Goal: Task Accomplishment & Management: Manage account settings

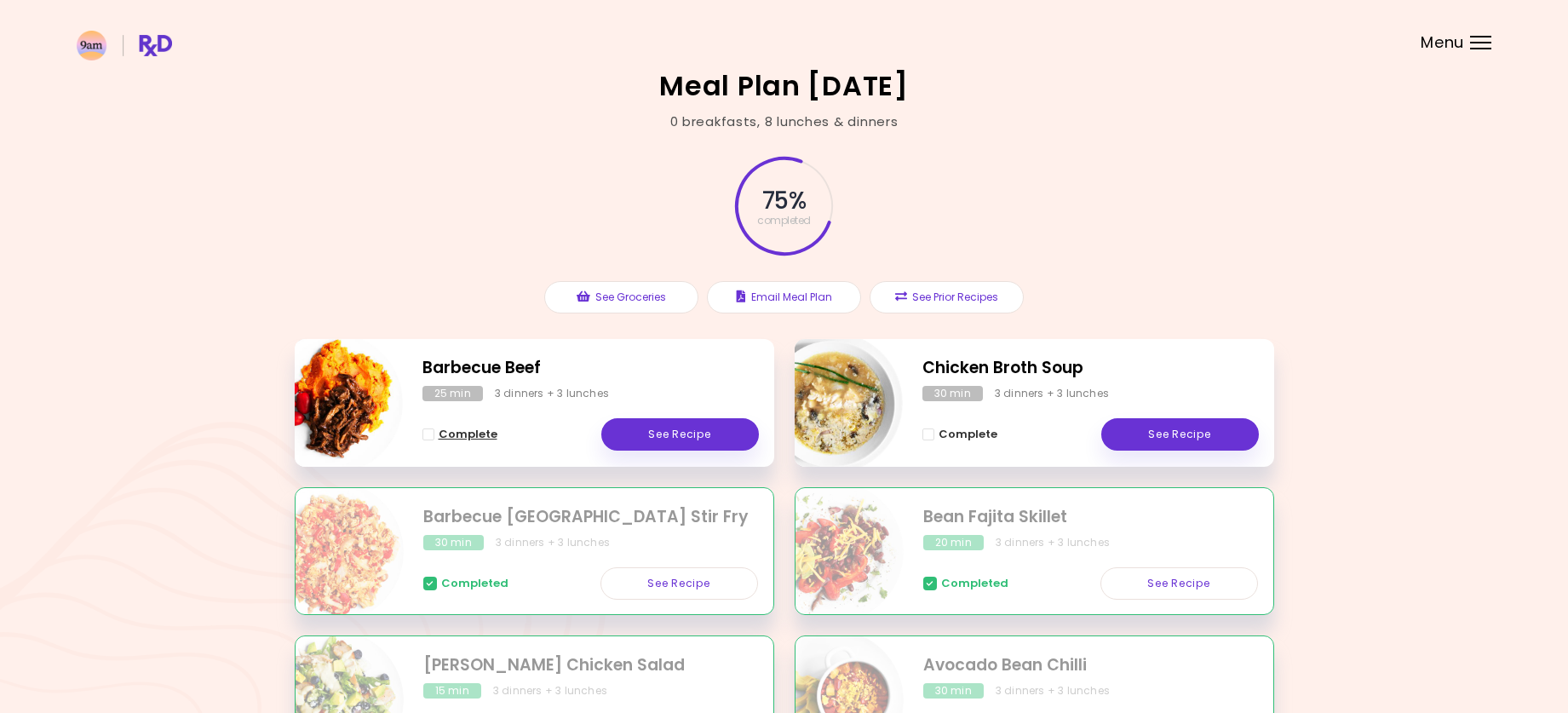
click at [424, 433] on span "Complete - Barbecue Beef" at bounding box center [429, 435] width 12 height 12
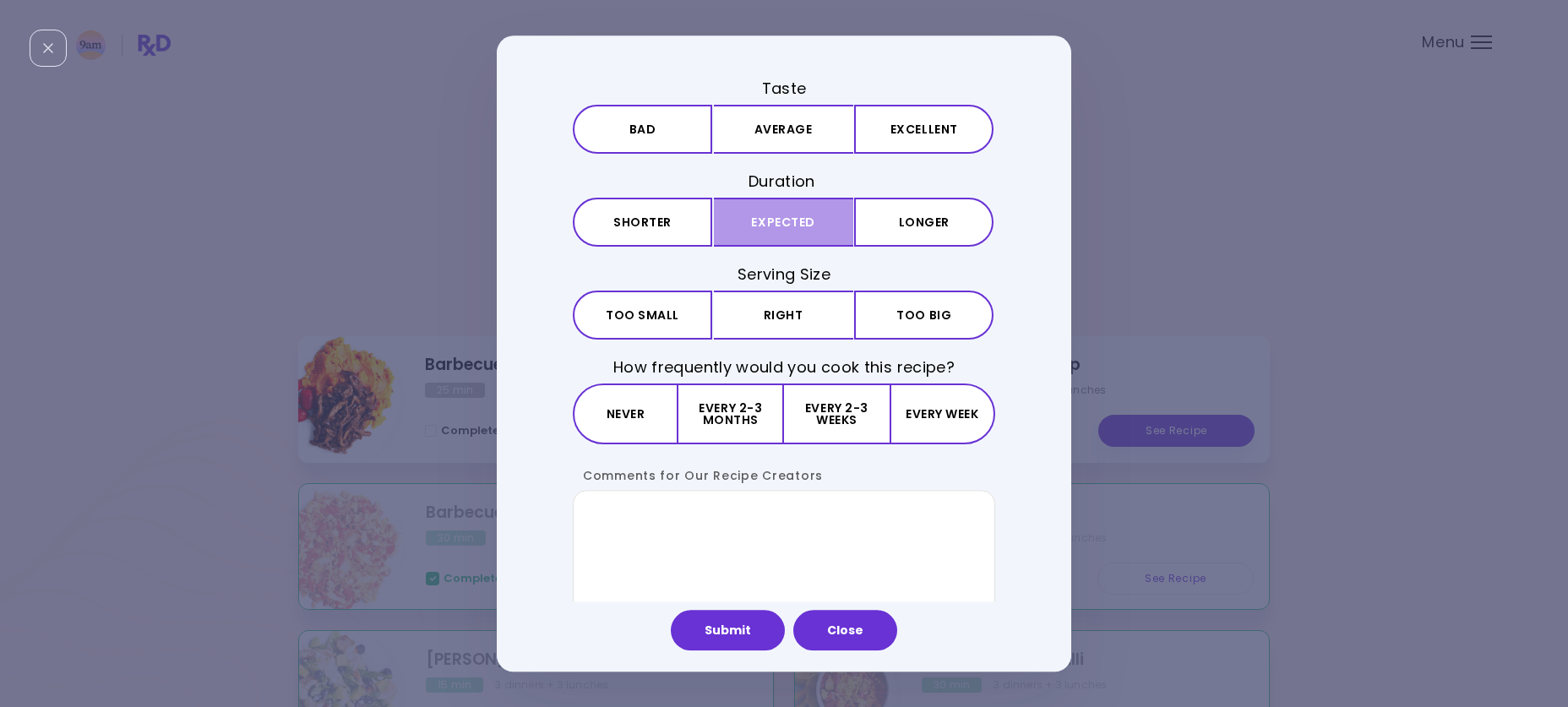
drag, startPoint x: 779, startPoint y: 134, endPoint x: 789, endPoint y: 200, distance: 66.8
click at [779, 135] on button "Average" at bounding box center [784, 129] width 140 height 49
click at [785, 229] on button "Expected" at bounding box center [784, 222] width 140 height 49
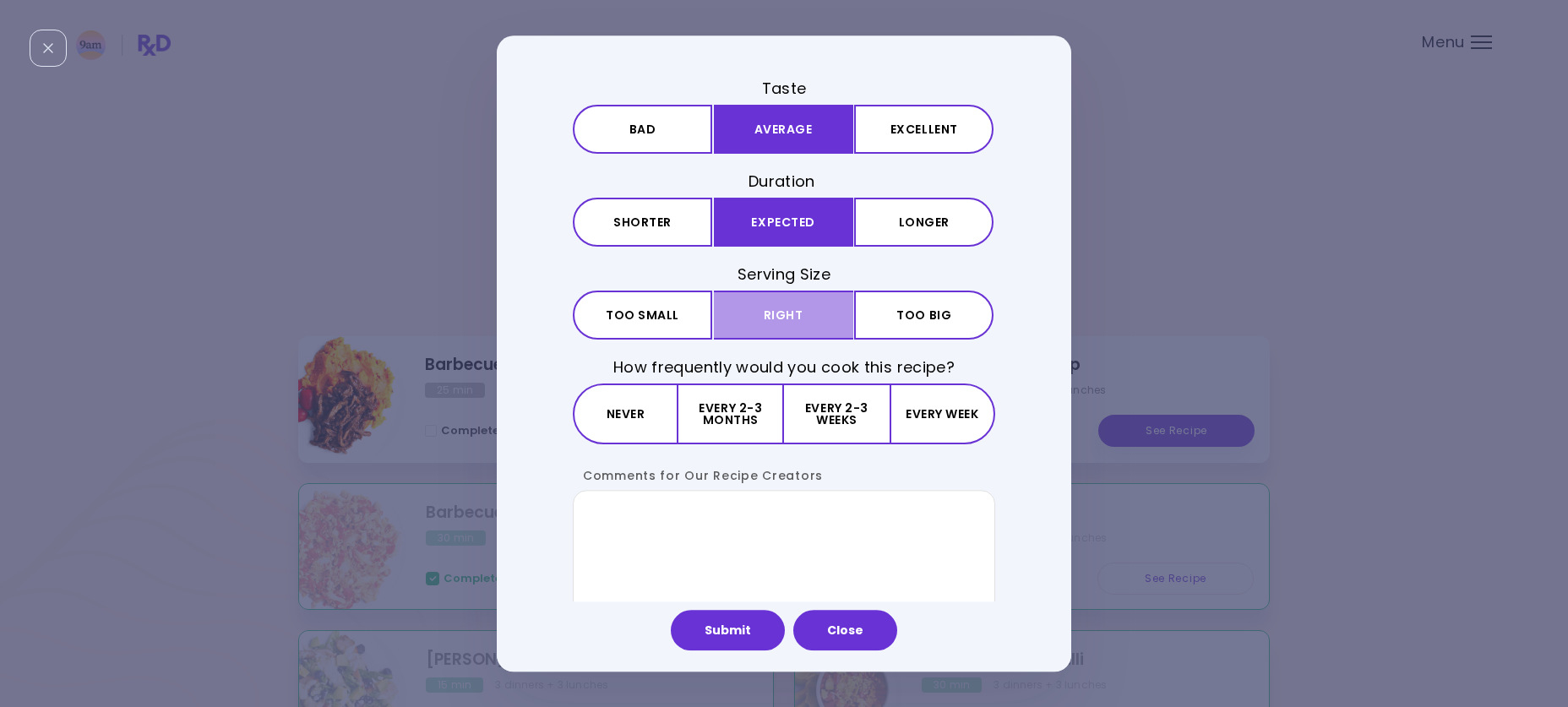
click at [789, 310] on button "Right" at bounding box center [784, 315] width 140 height 49
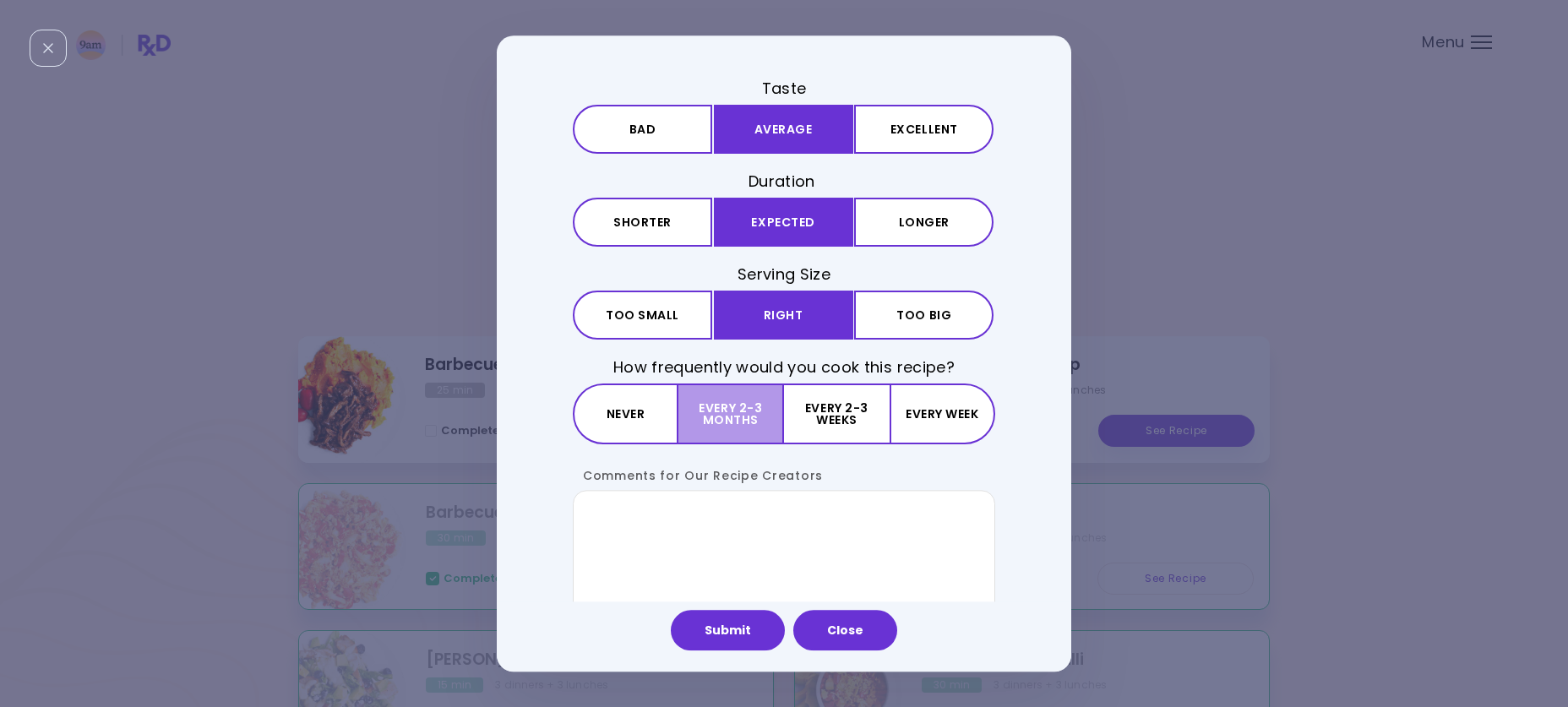
click at [722, 414] on button "Every 2-3 months" at bounding box center [731, 415] width 106 height 61
click at [720, 635] on button "Submit" at bounding box center [727, 630] width 114 height 41
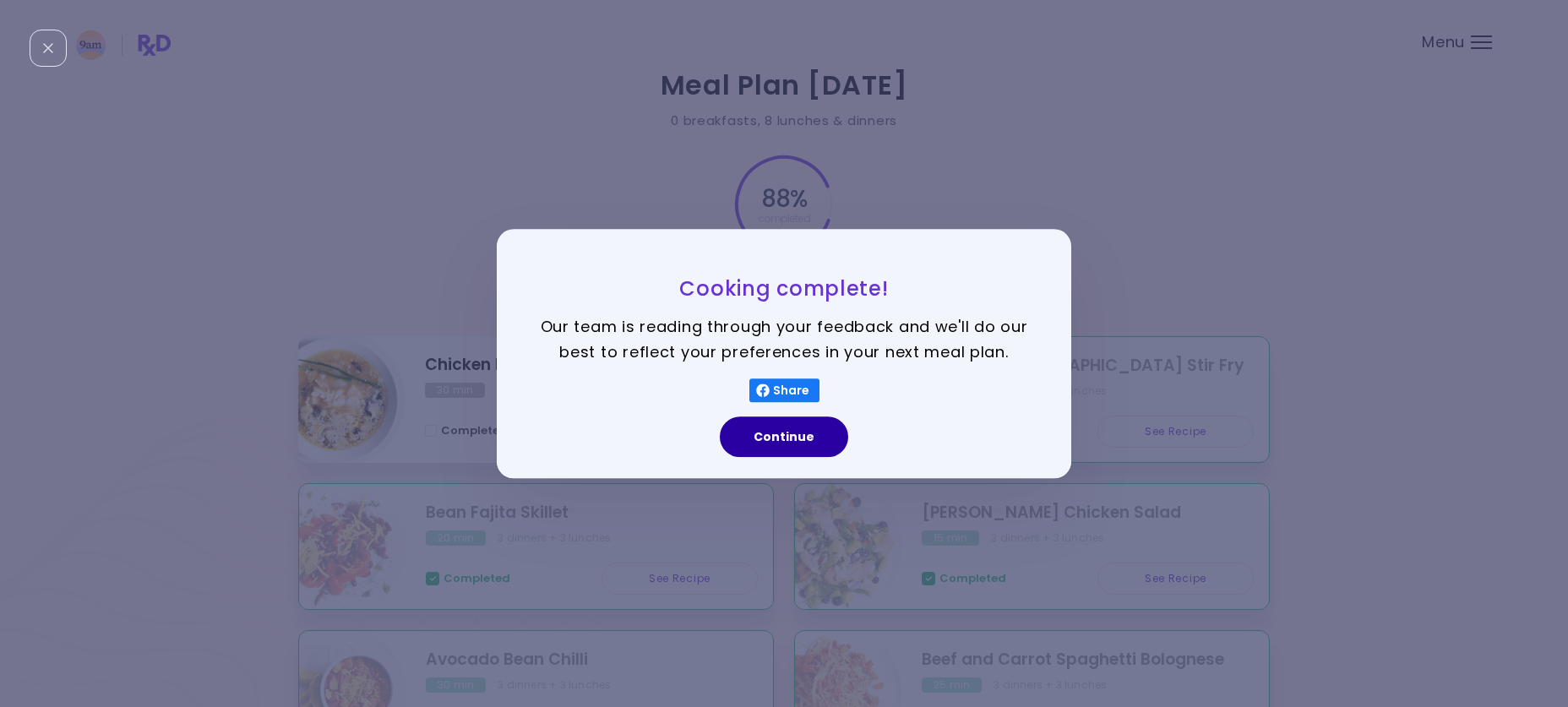
click at [782, 439] on button "Continue" at bounding box center [784, 437] width 128 height 41
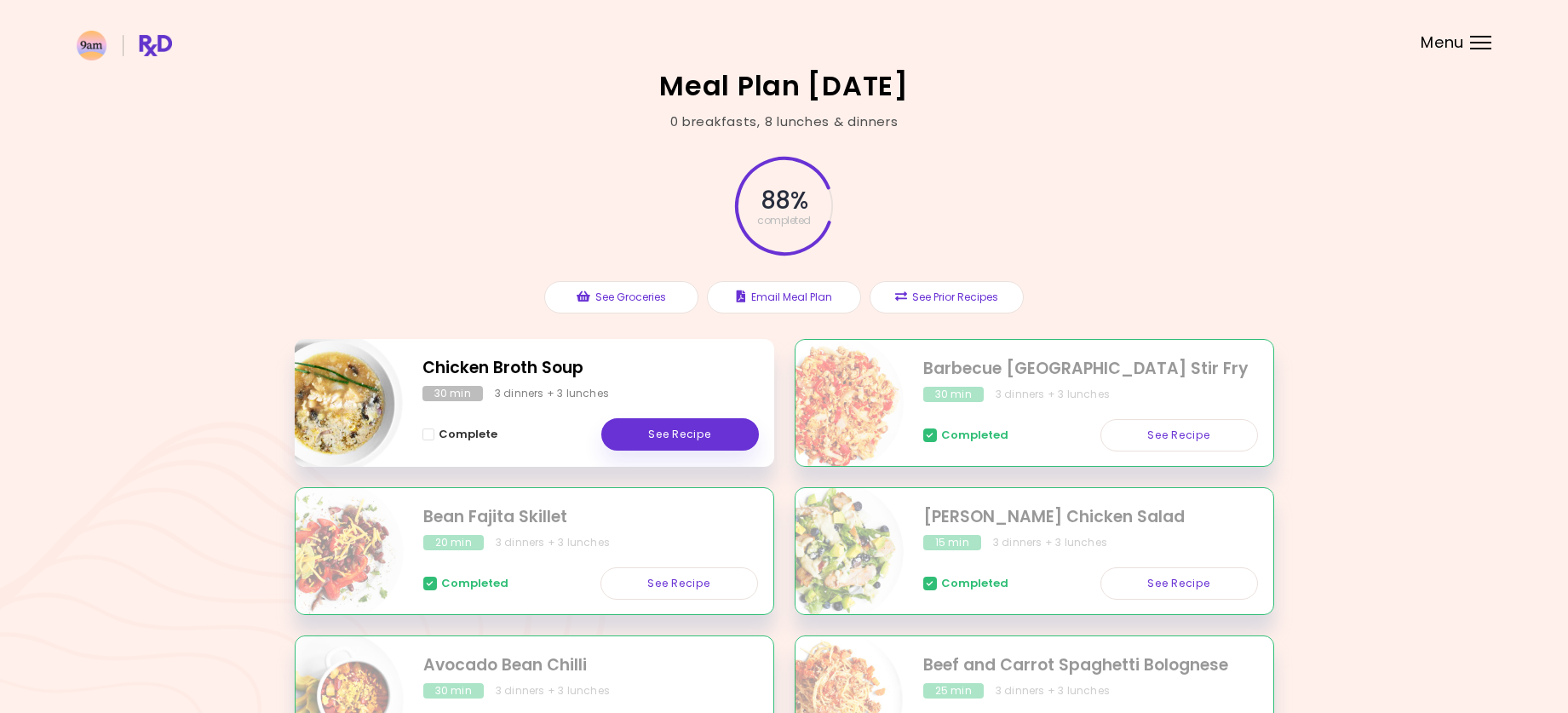
click at [424, 434] on span "Complete - Chicken Broth Soup" at bounding box center [429, 435] width 12 height 12
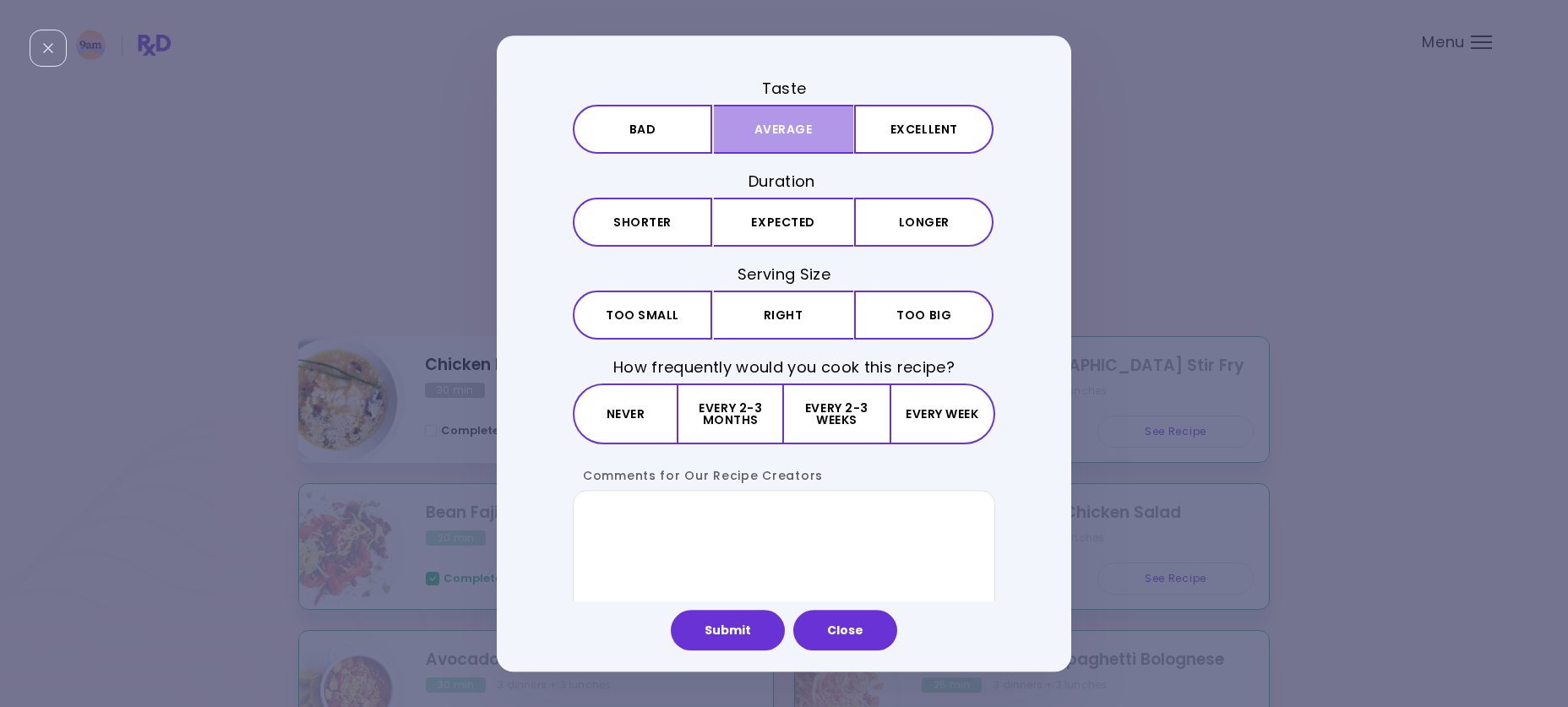
click at [768, 136] on button "Average" at bounding box center [784, 129] width 140 height 49
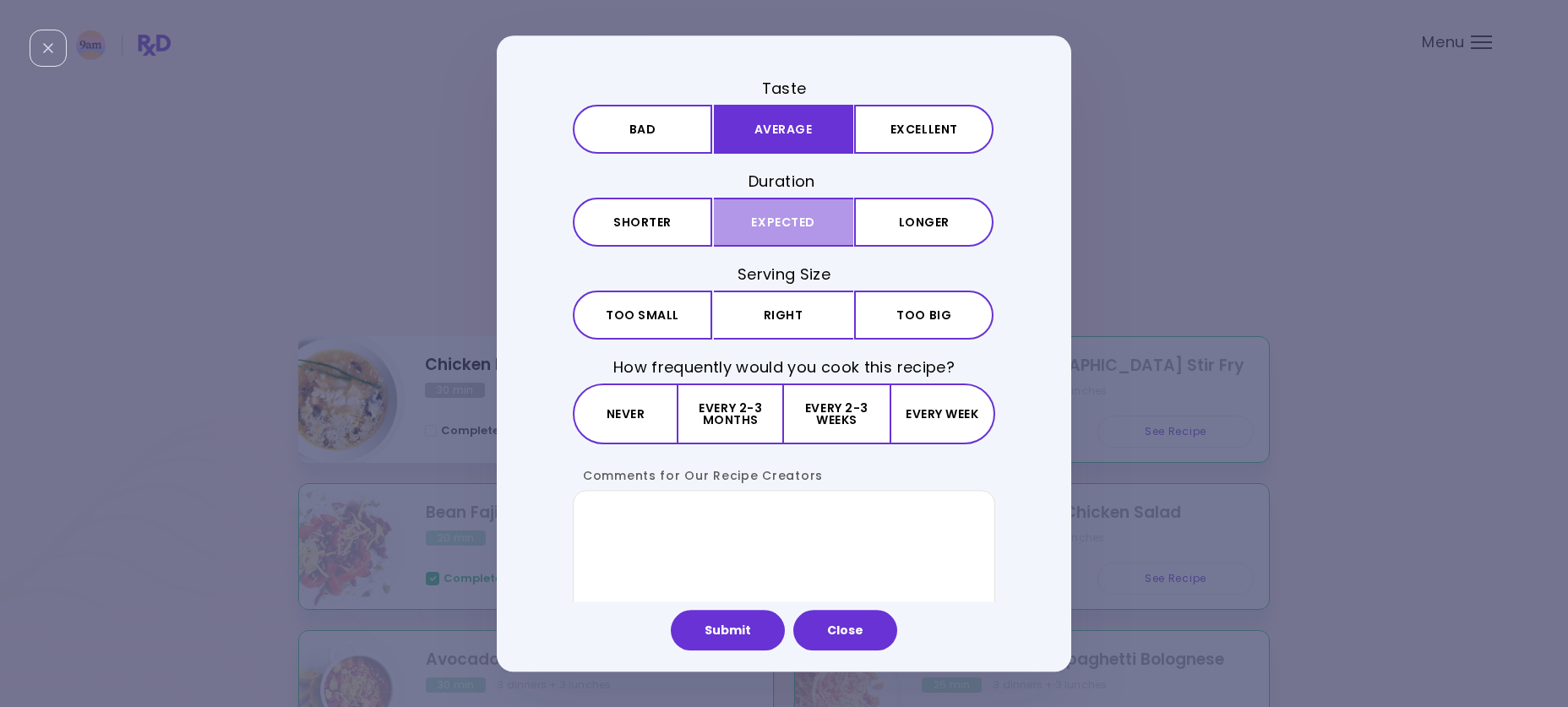
click at [768, 219] on button "Expected" at bounding box center [784, 222] width 140 height 49
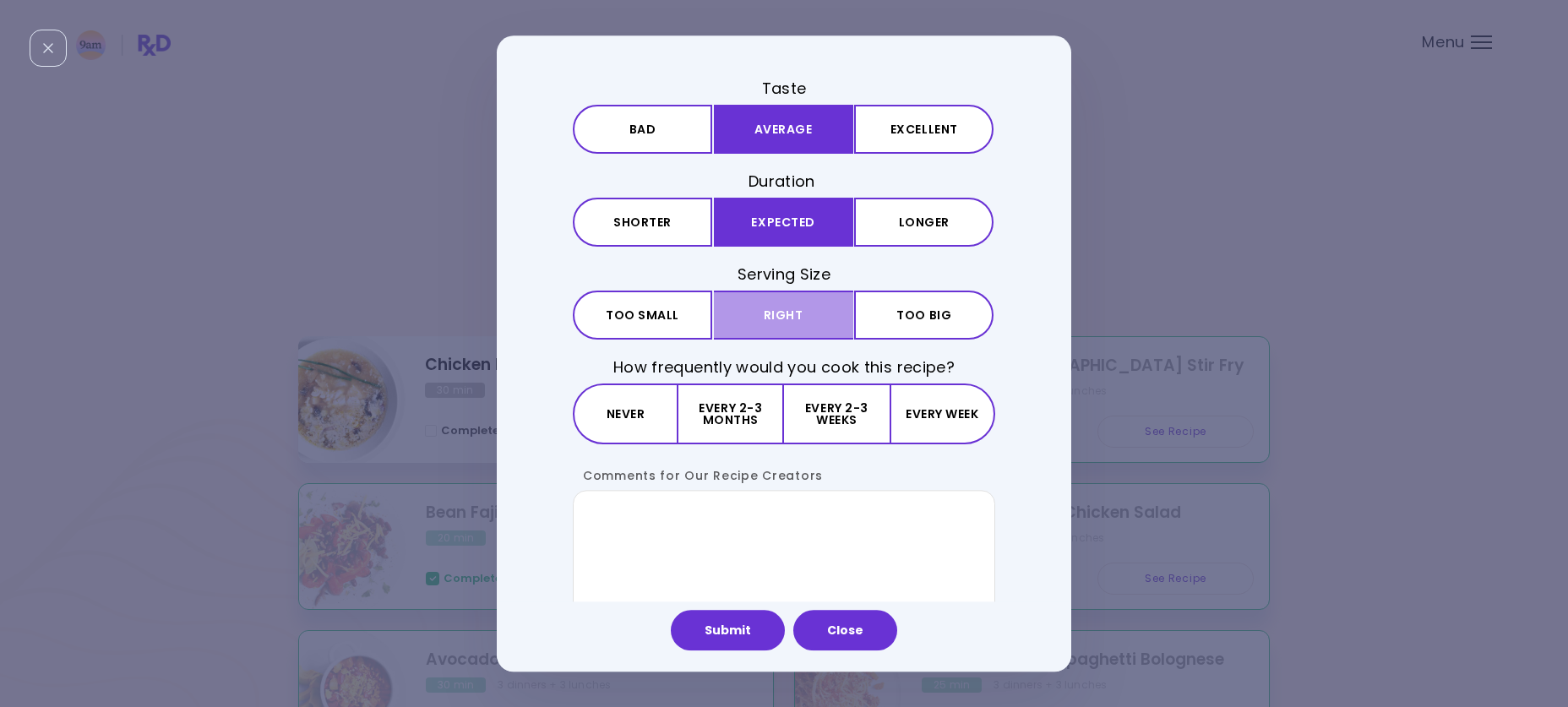
drag, startPoint x: 772, startPoint y: 325, endPoint x: 772, endPoint y: 340, distance: 15.0
click at [772, 328] on button "Right" at bounding box center [784, 315] width 140 height 49
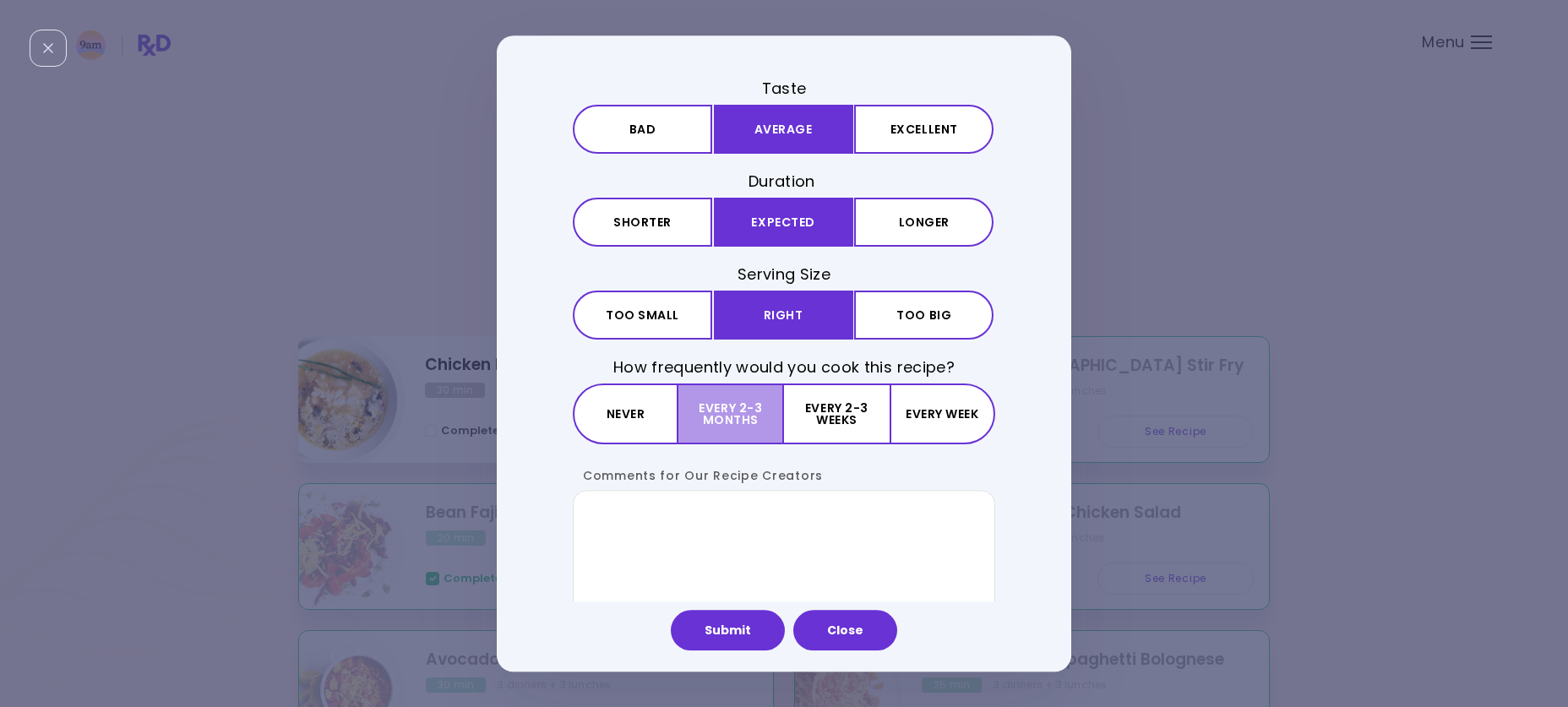
click at [718, 414] on button "Every 2-3 months" at bounding box center [731, 415] width 106 height 61
click at [726, 631] on button "Submit" at bounding box center [727, 630] width 114 height 41
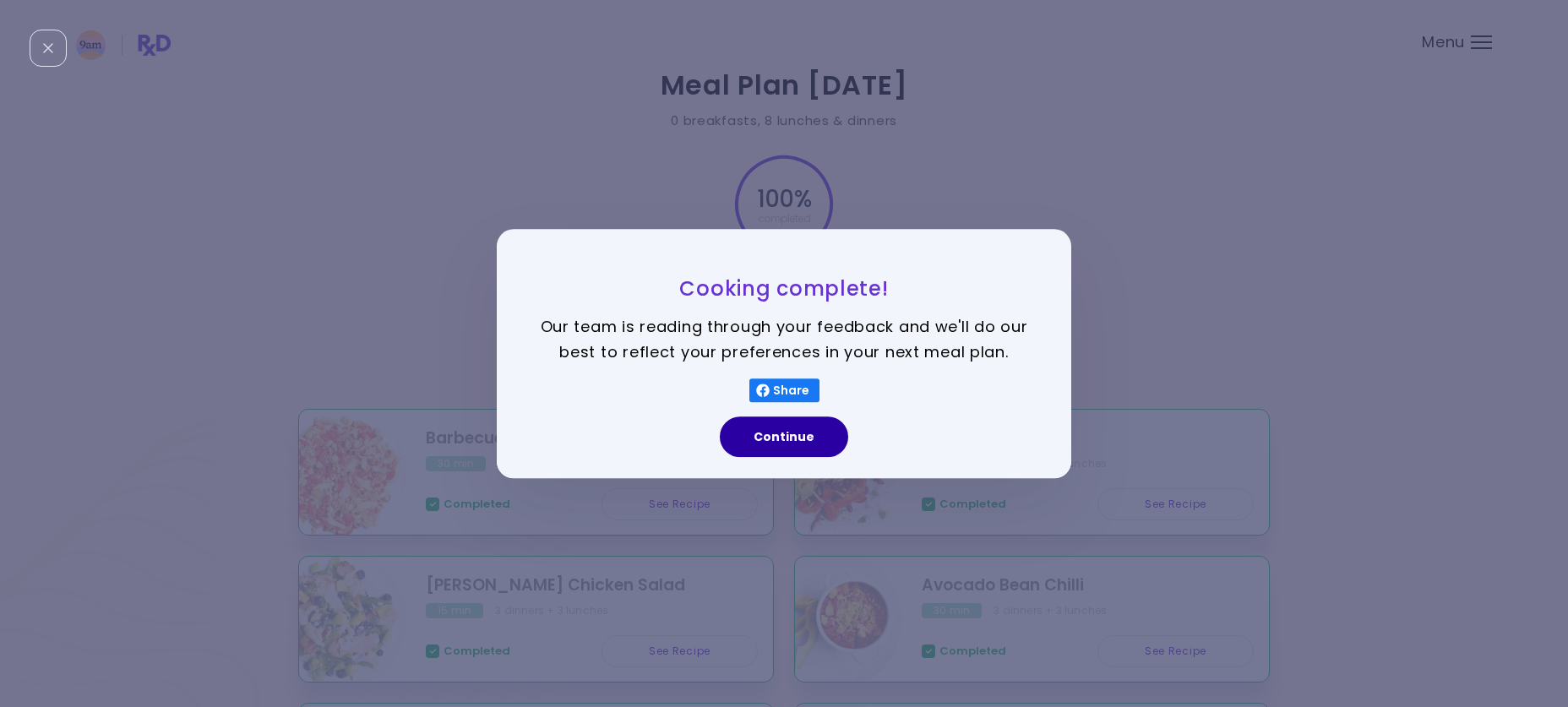
click at [808, 441] on button "Continue" at bounding box center [784, 437] width 128 height 41
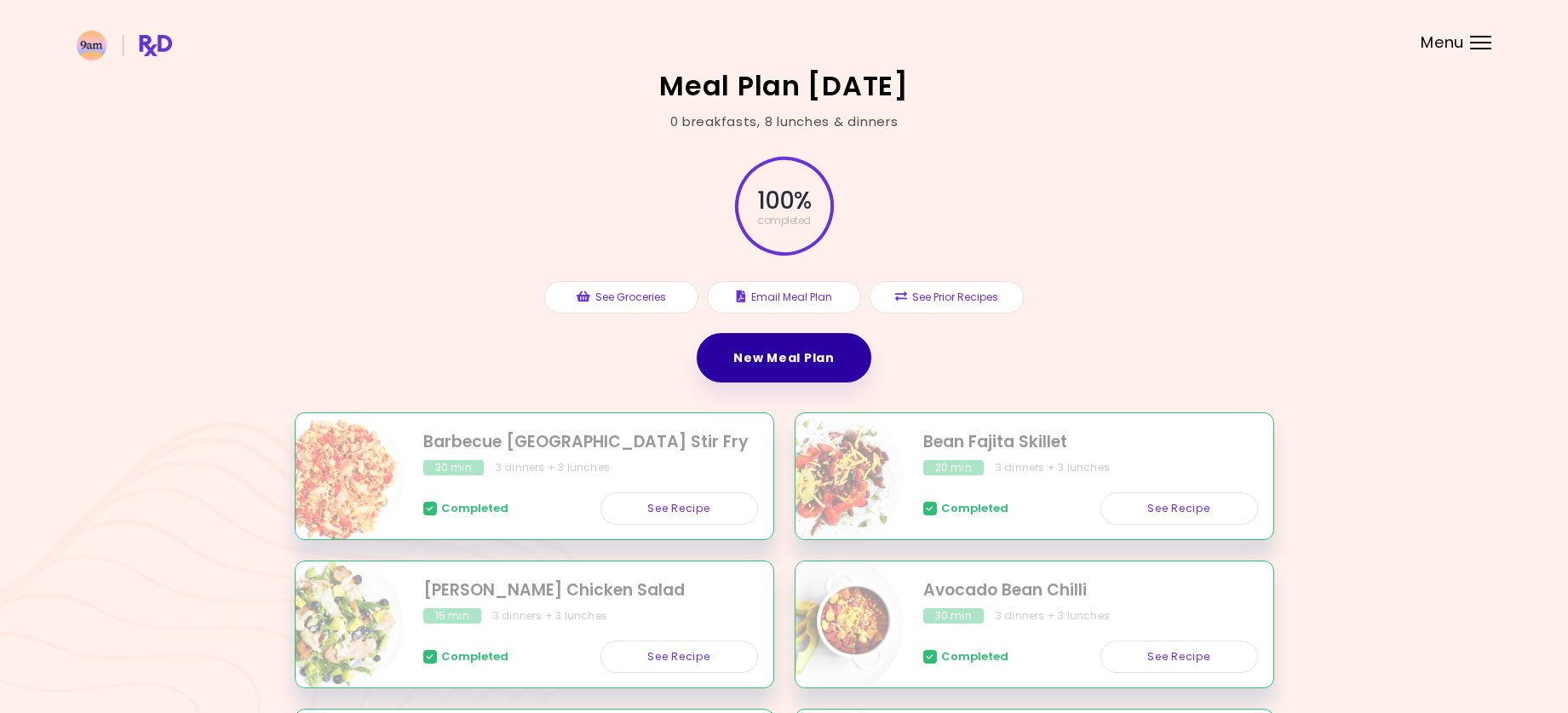
click at [806, 358] on link "New Meal Plan" at bounding box center [784, 357] width 174 height 49
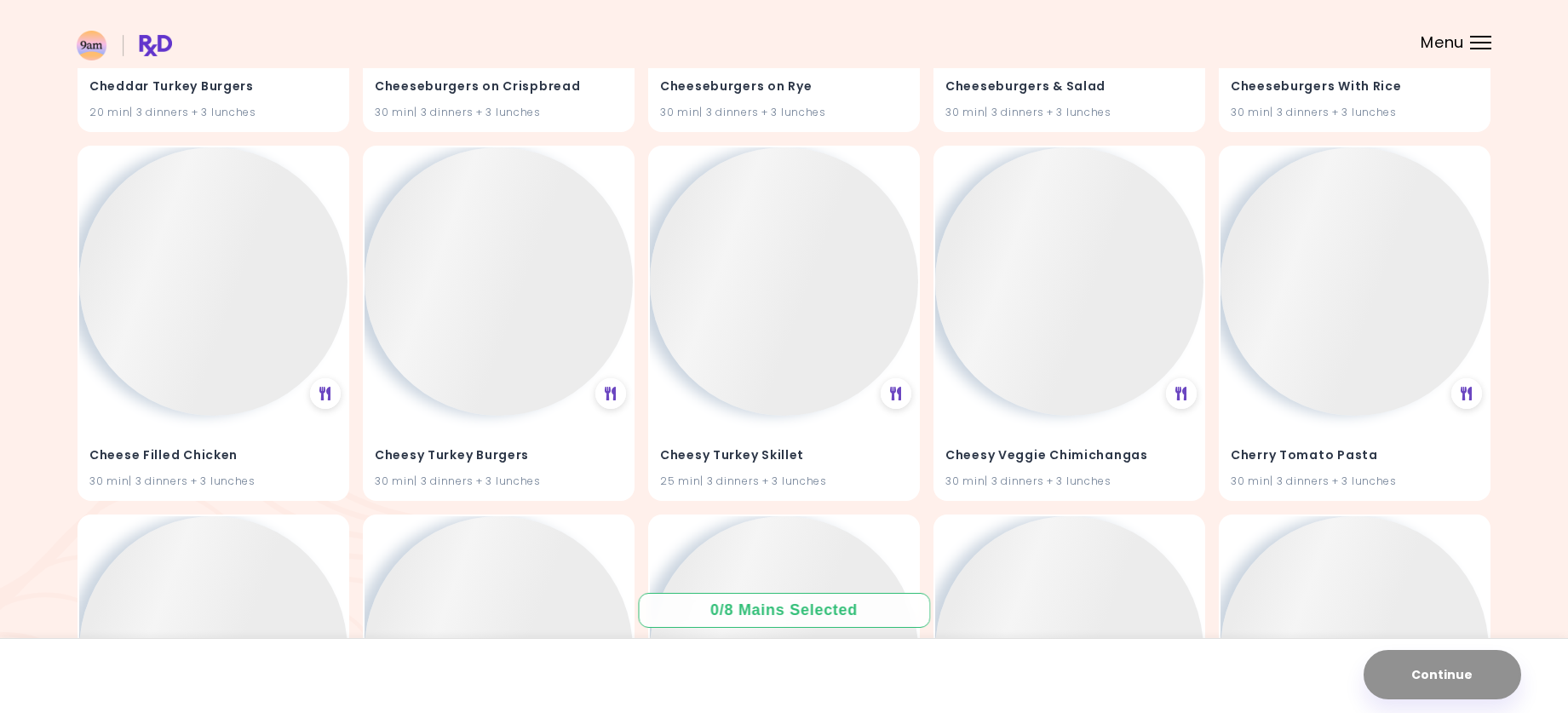
scroll to position [11907, 0]
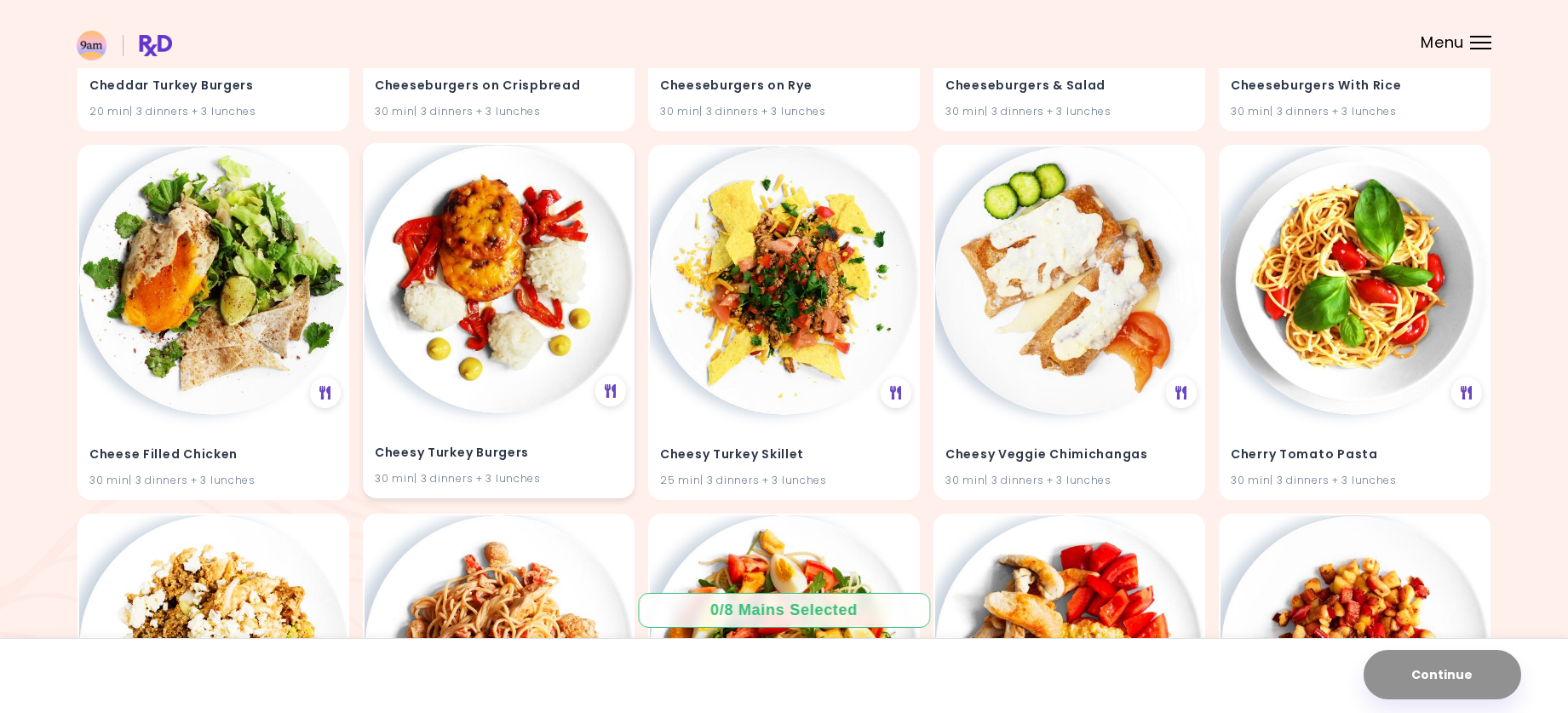
click at [507, 329] on img at bounding box center [498, 279] width 268 height 268
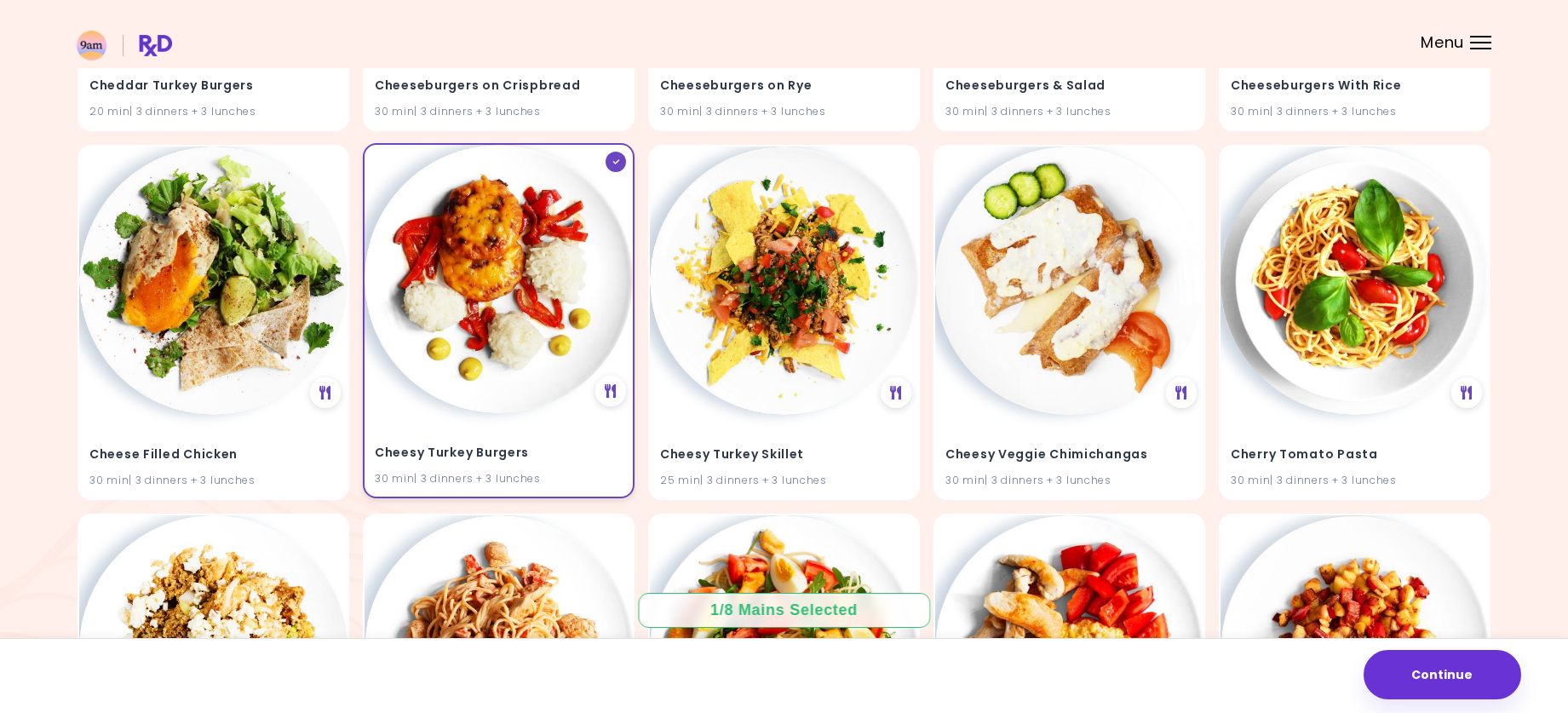
scroll to position [12077, 0]
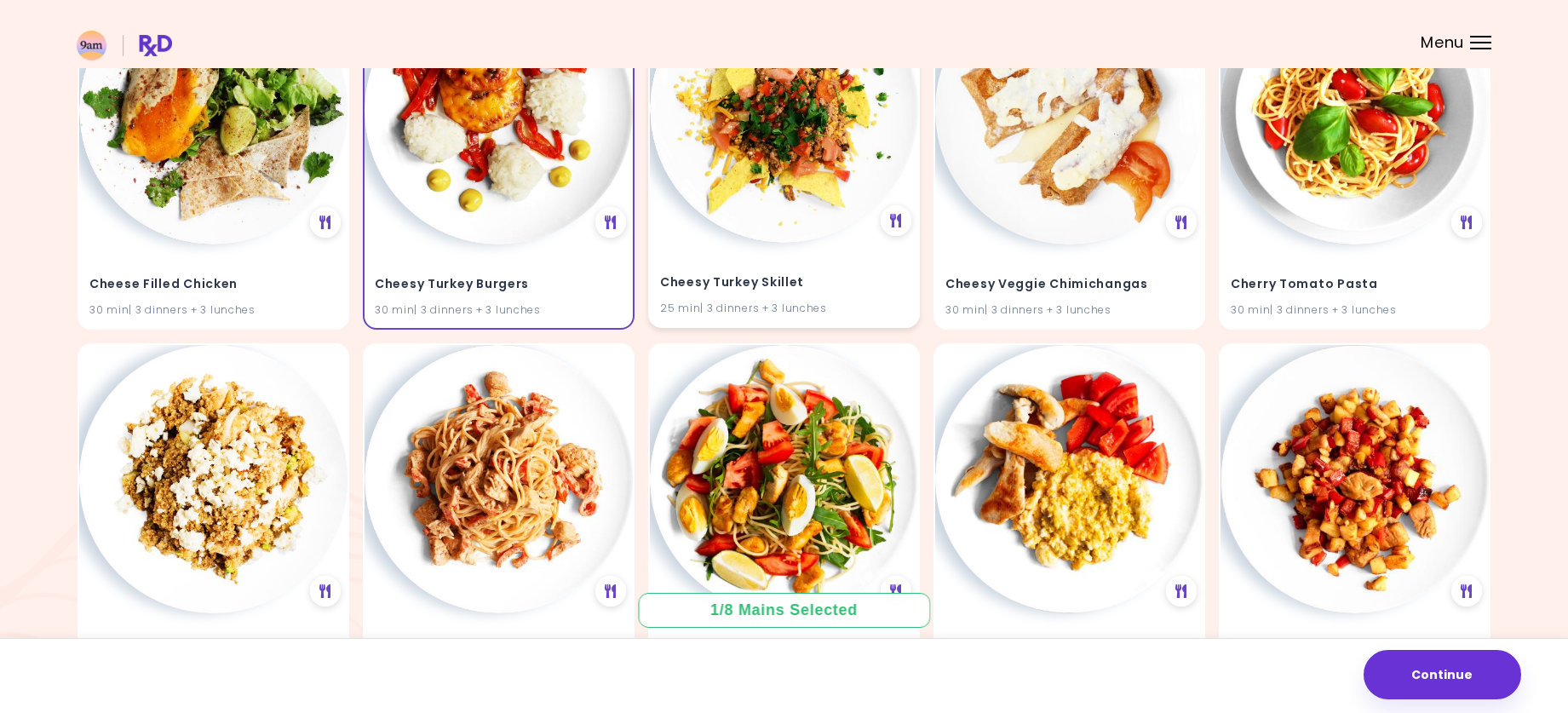
click at [781, 186] on img at bounding box center [784, 109] width 268 height 268
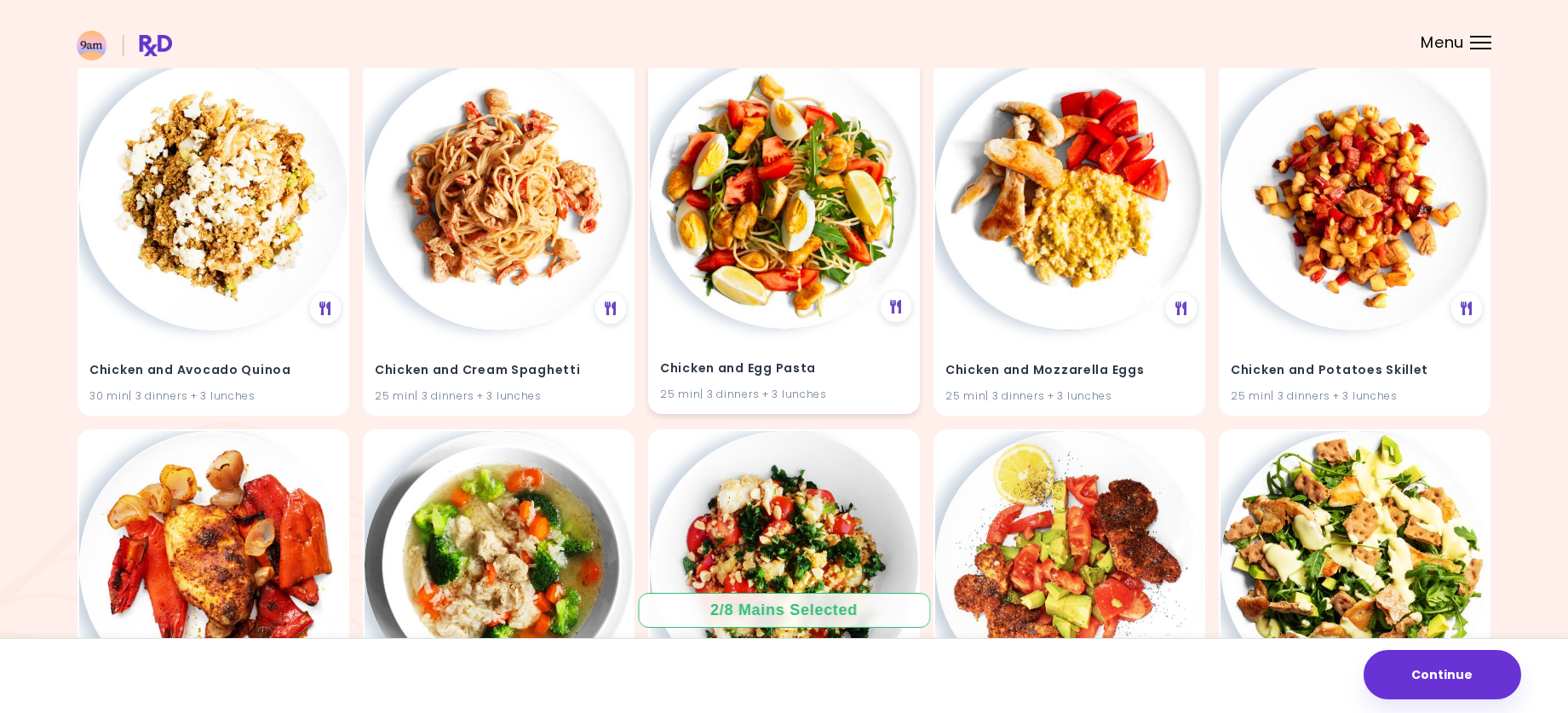
scroll to position [12334, 0]
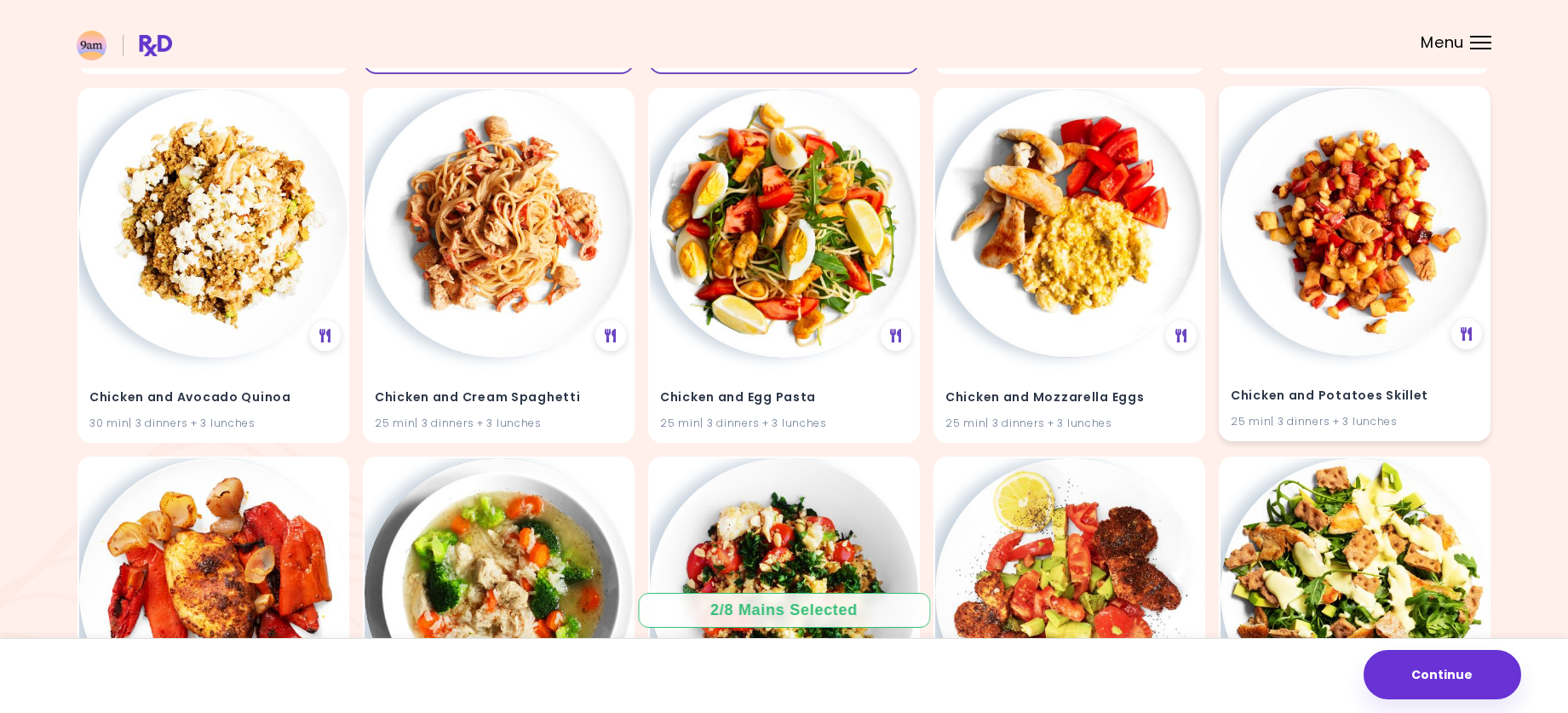
click at [1376, 287] on img at bounding box center [1355, 222] width 268 height 268
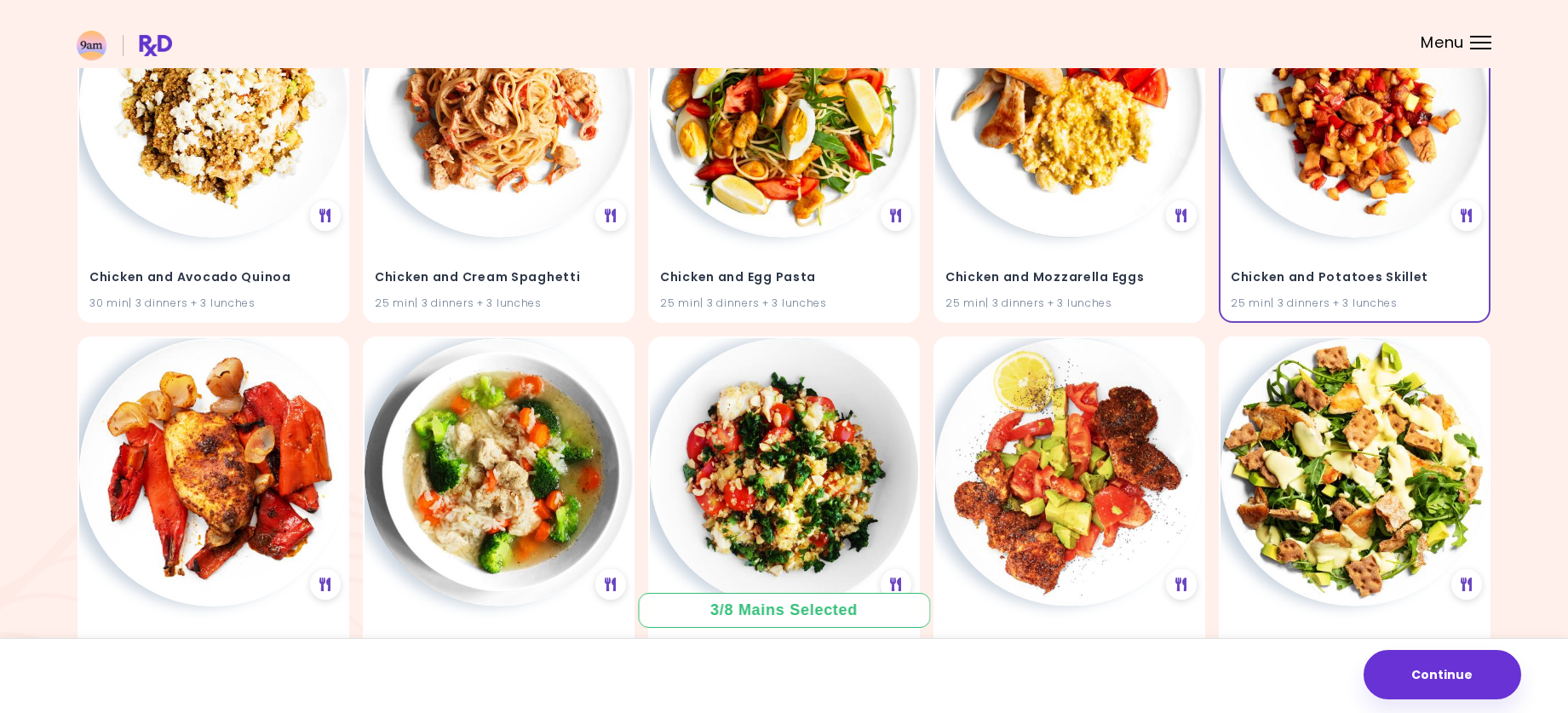
scroll to position [12674, 0]
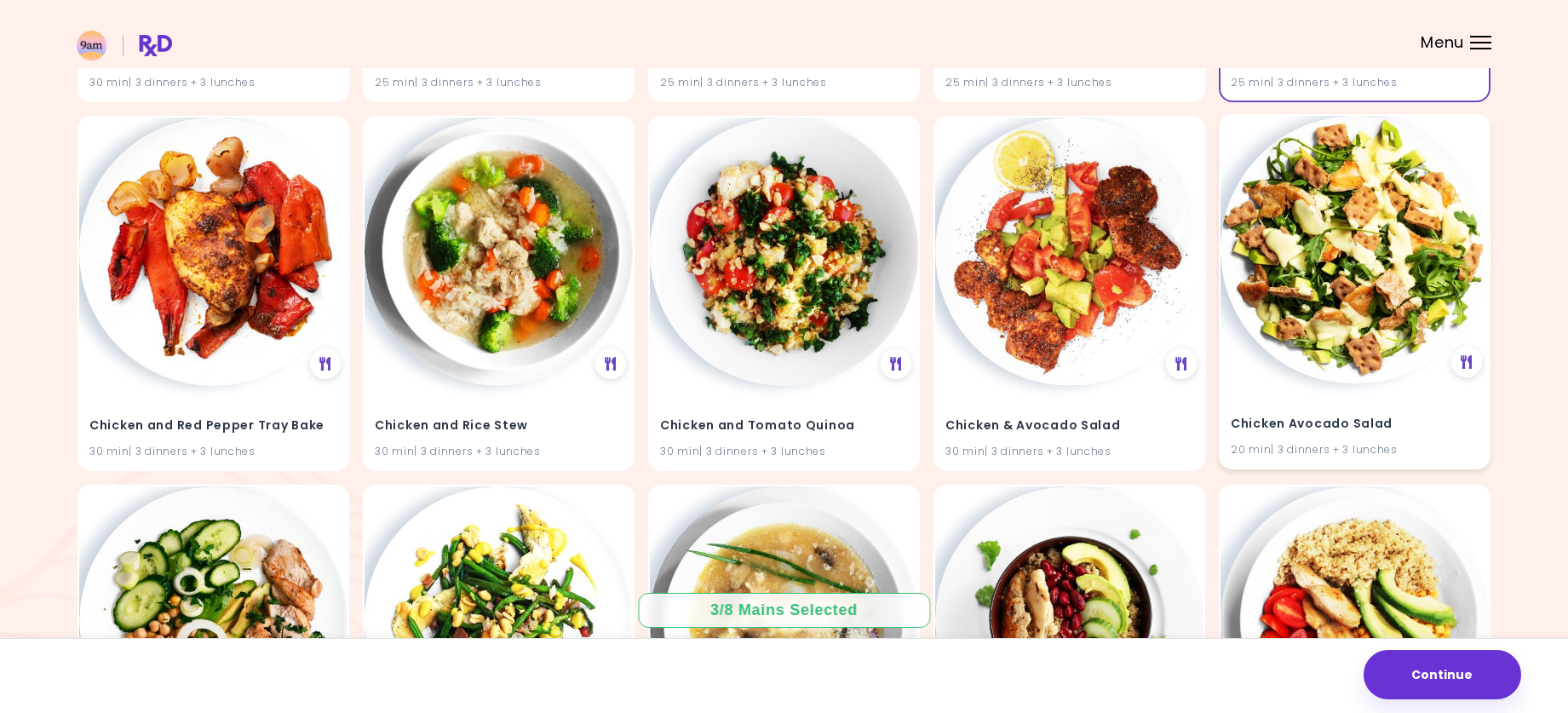
click at [1385, 262] on img at bounding box center [1355, 250] width 268 height 268
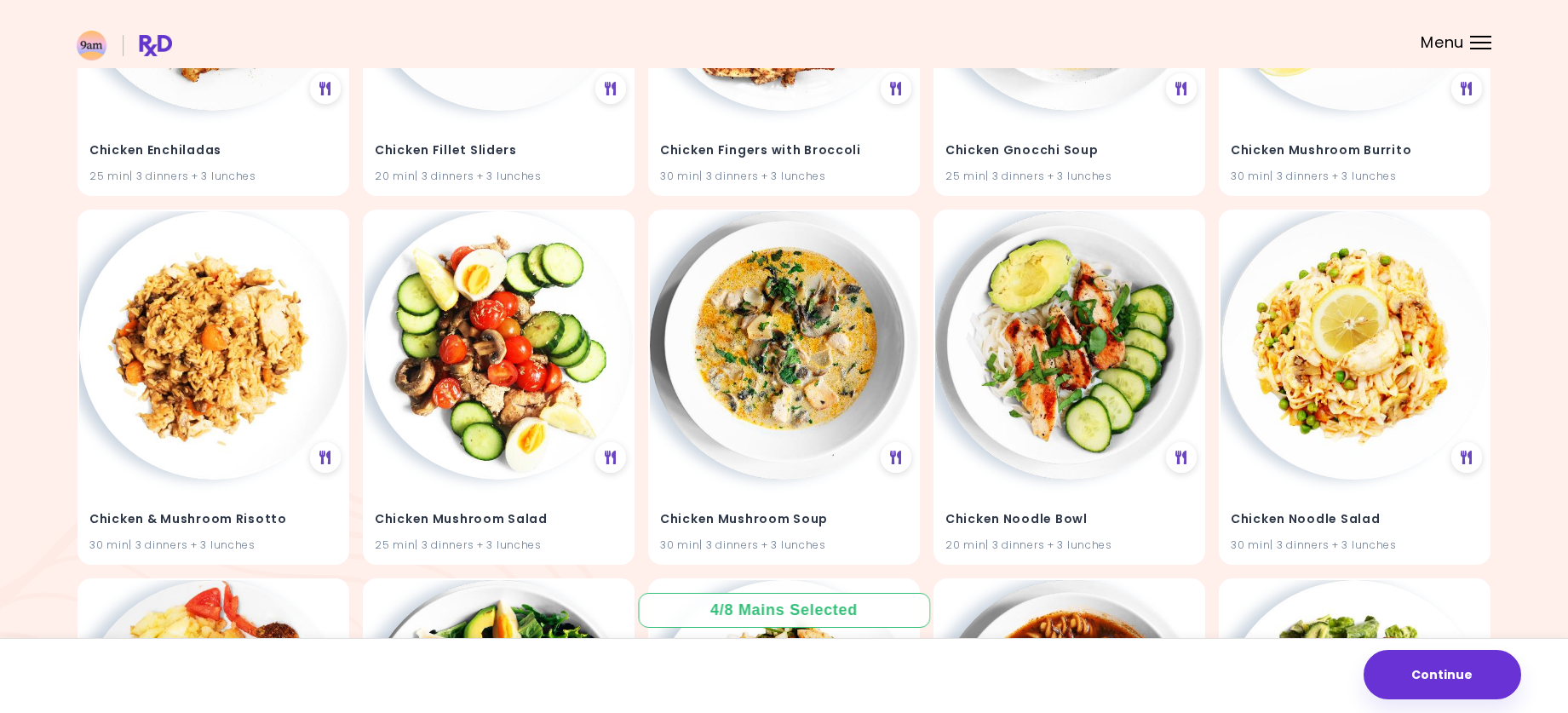
scroll to position [15117, 0]
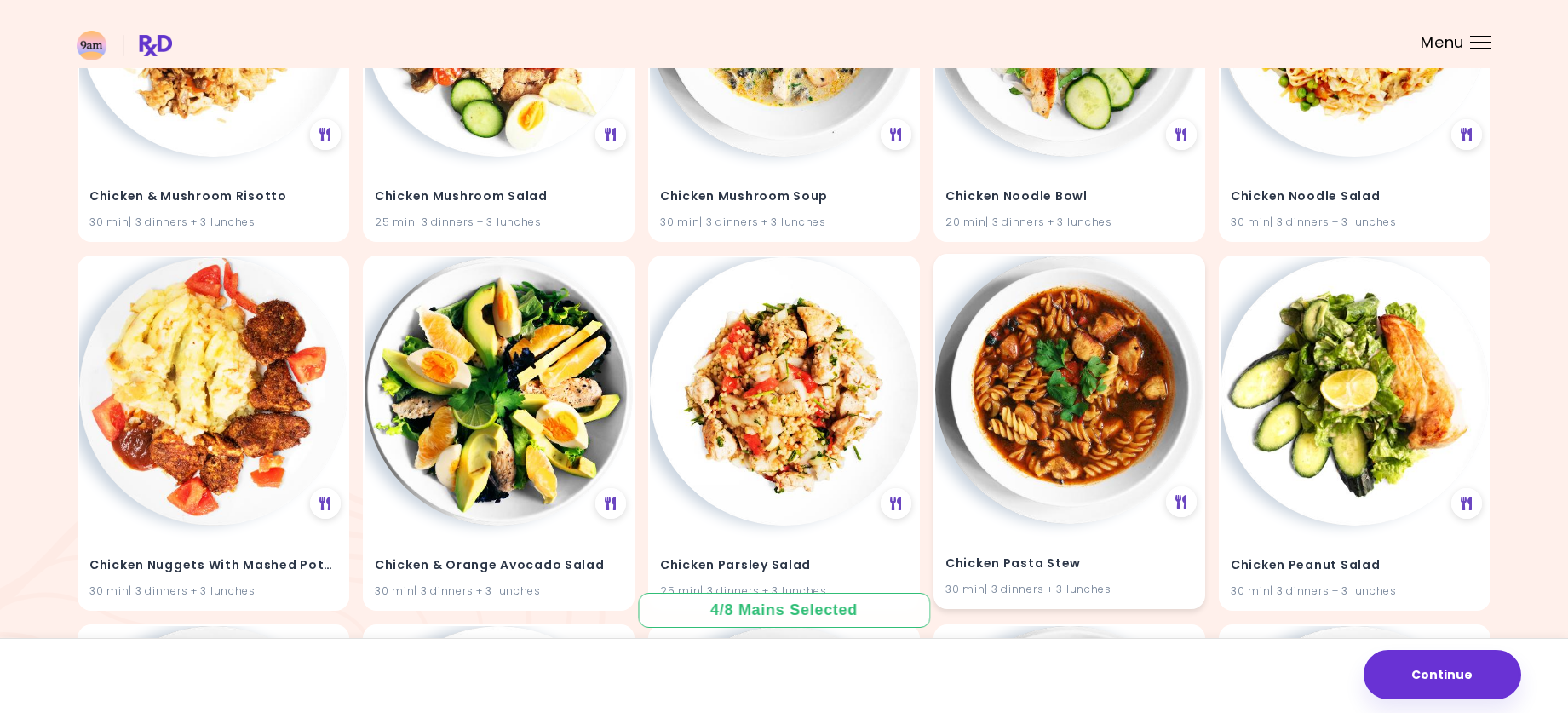
click at [1065, 345] on img at bounding box center [1070, 390] width 268 height 268
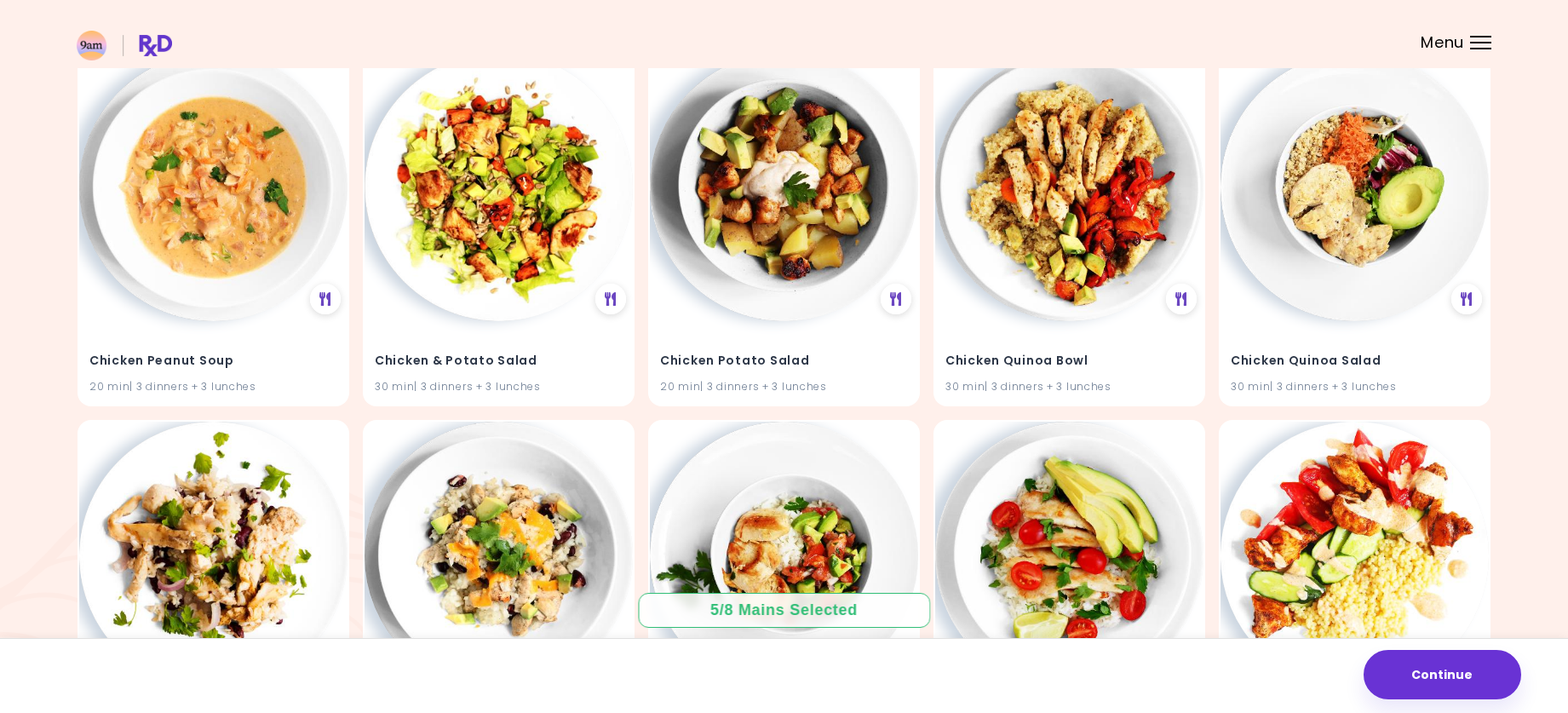
scroll to position [15713, 0]
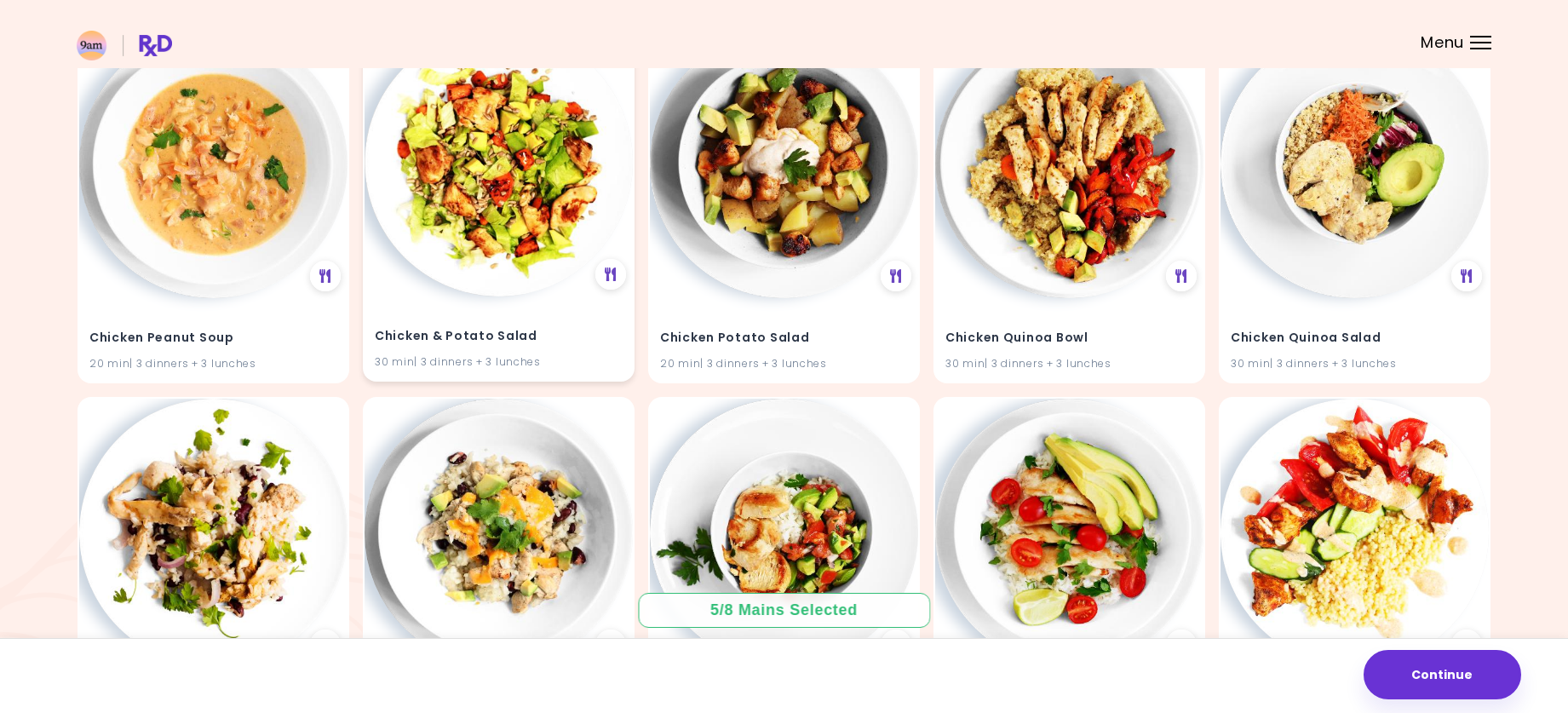
click at [519, 215] on img at bounding box center [498, 163] width 268 height 268
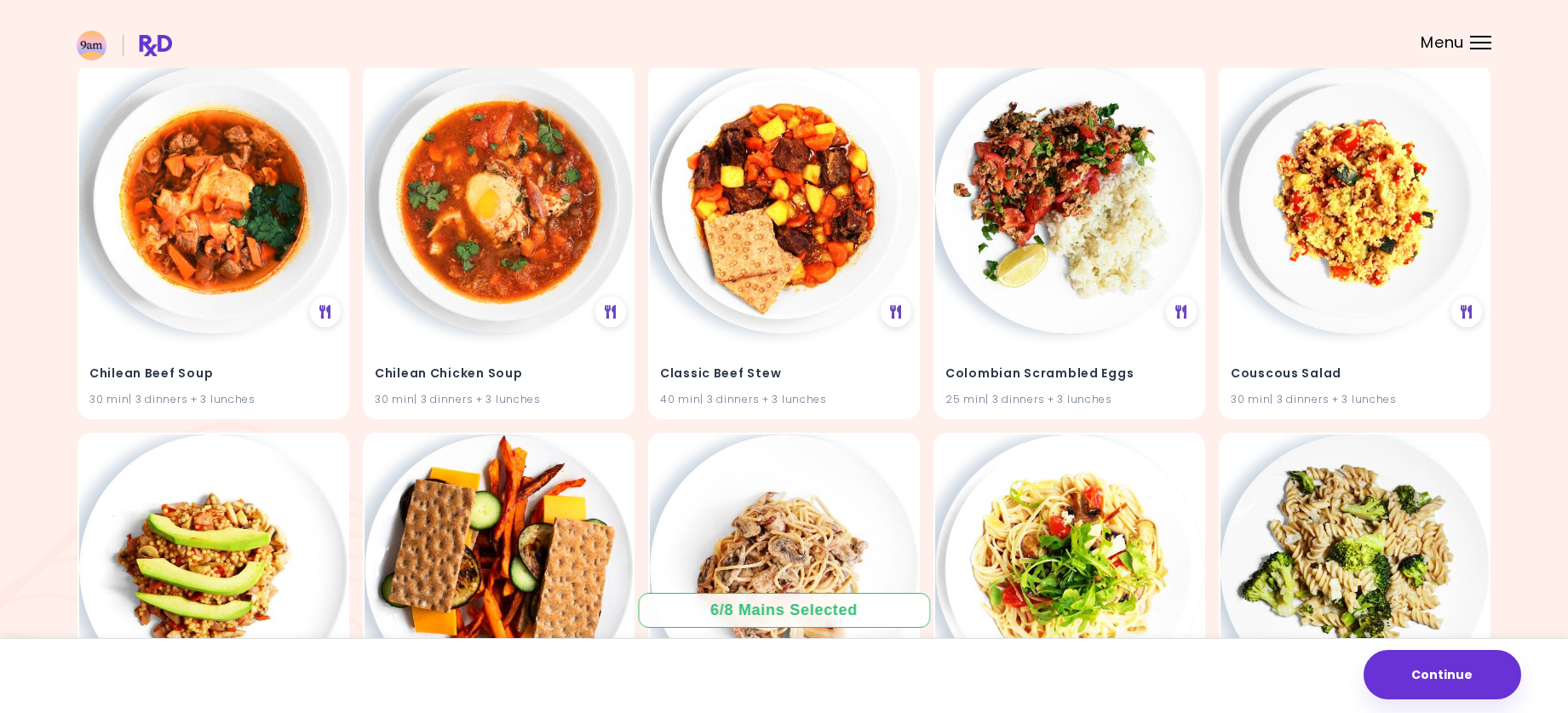
scroll to position [19371, 0]
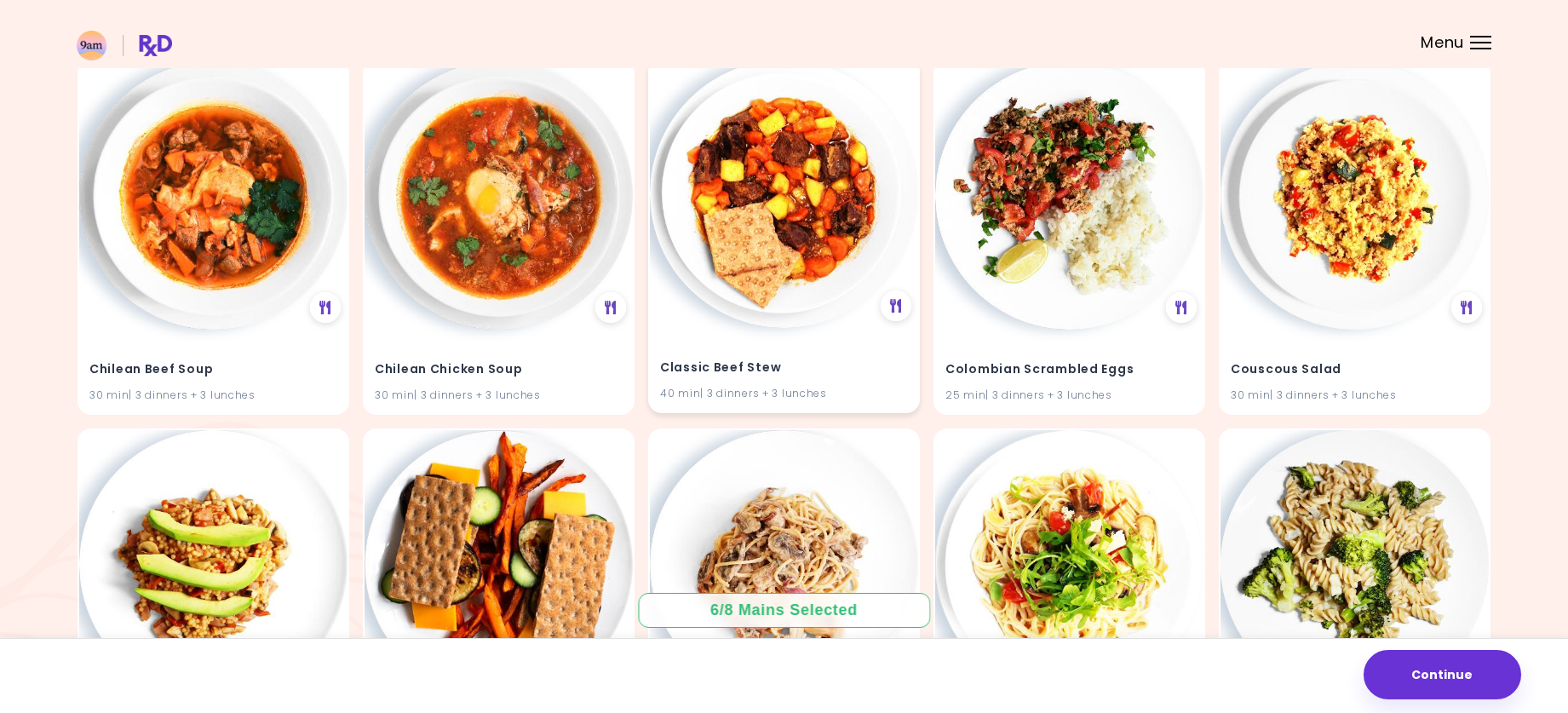
click at [808, 244] on img at bounding box center [784, 194] width 268 height 268
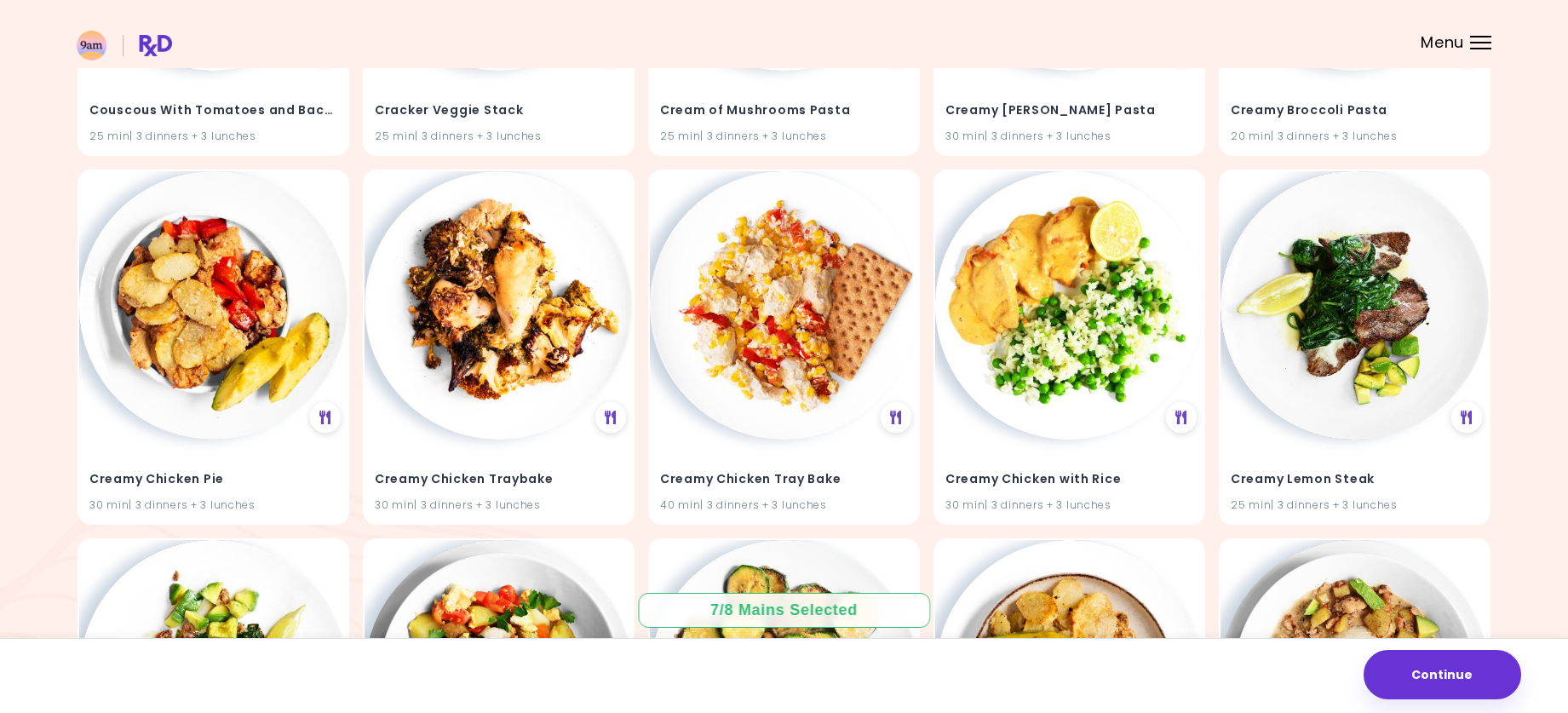
scroll to position [20138, 0]
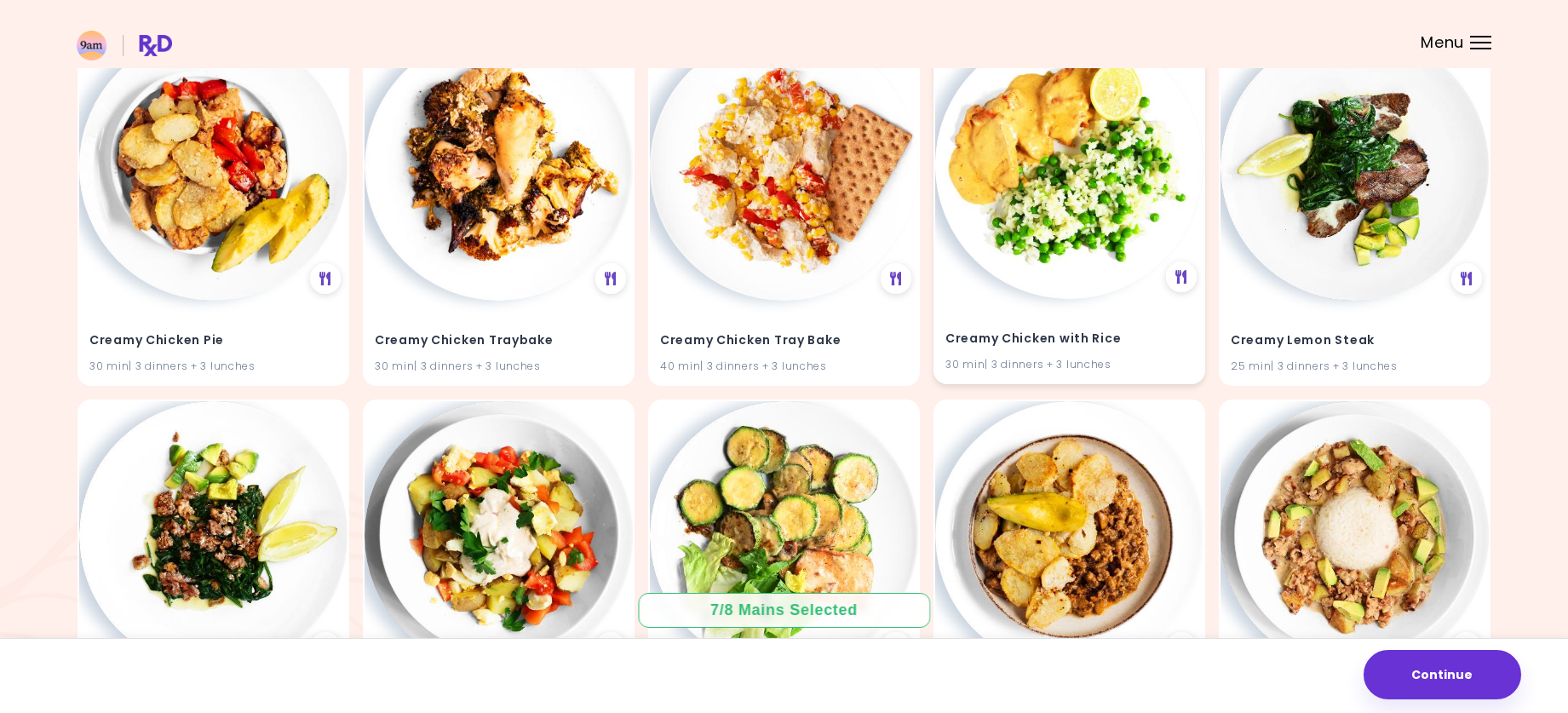
click at [1071, 195] on img at bounding box center [1070, 165] width 268 height 268
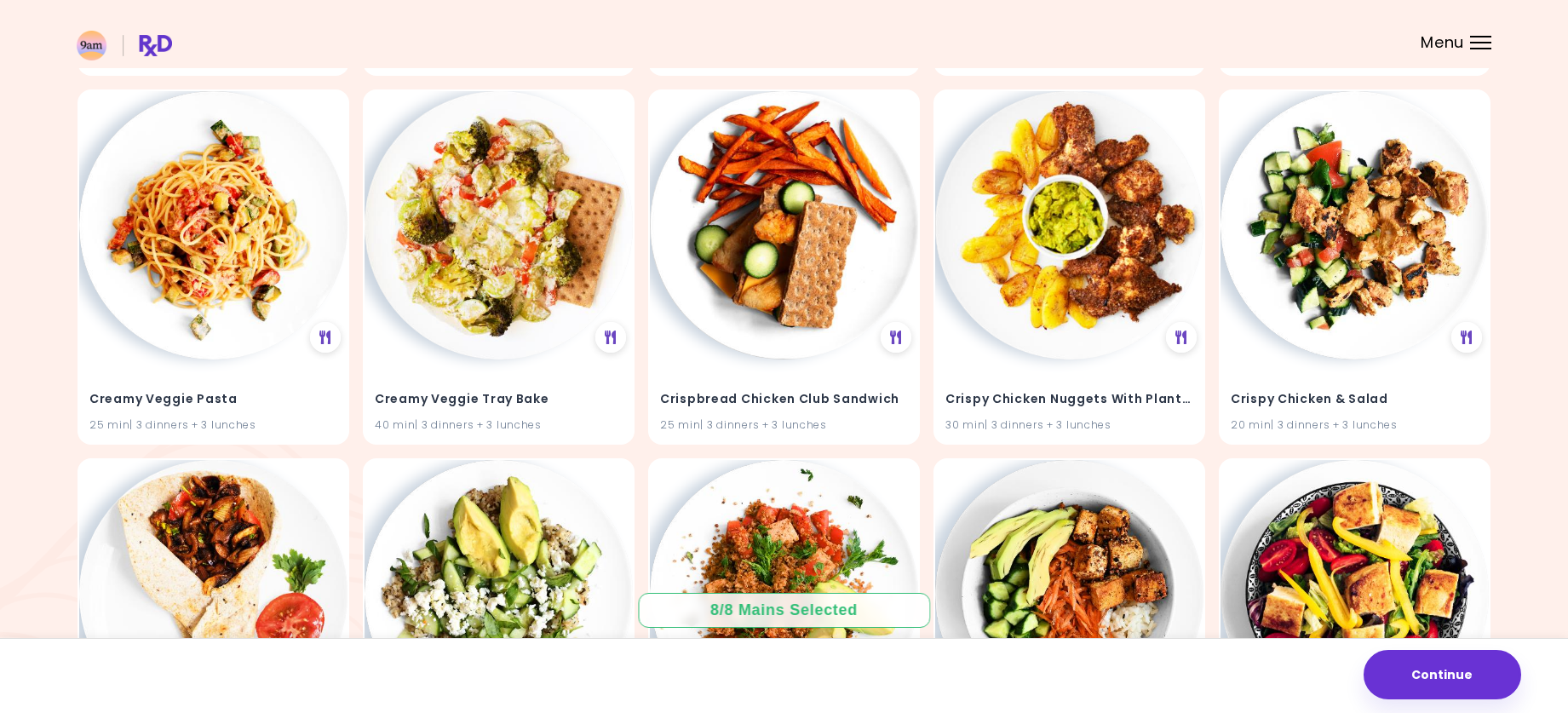
scroll to position [20820, 0]
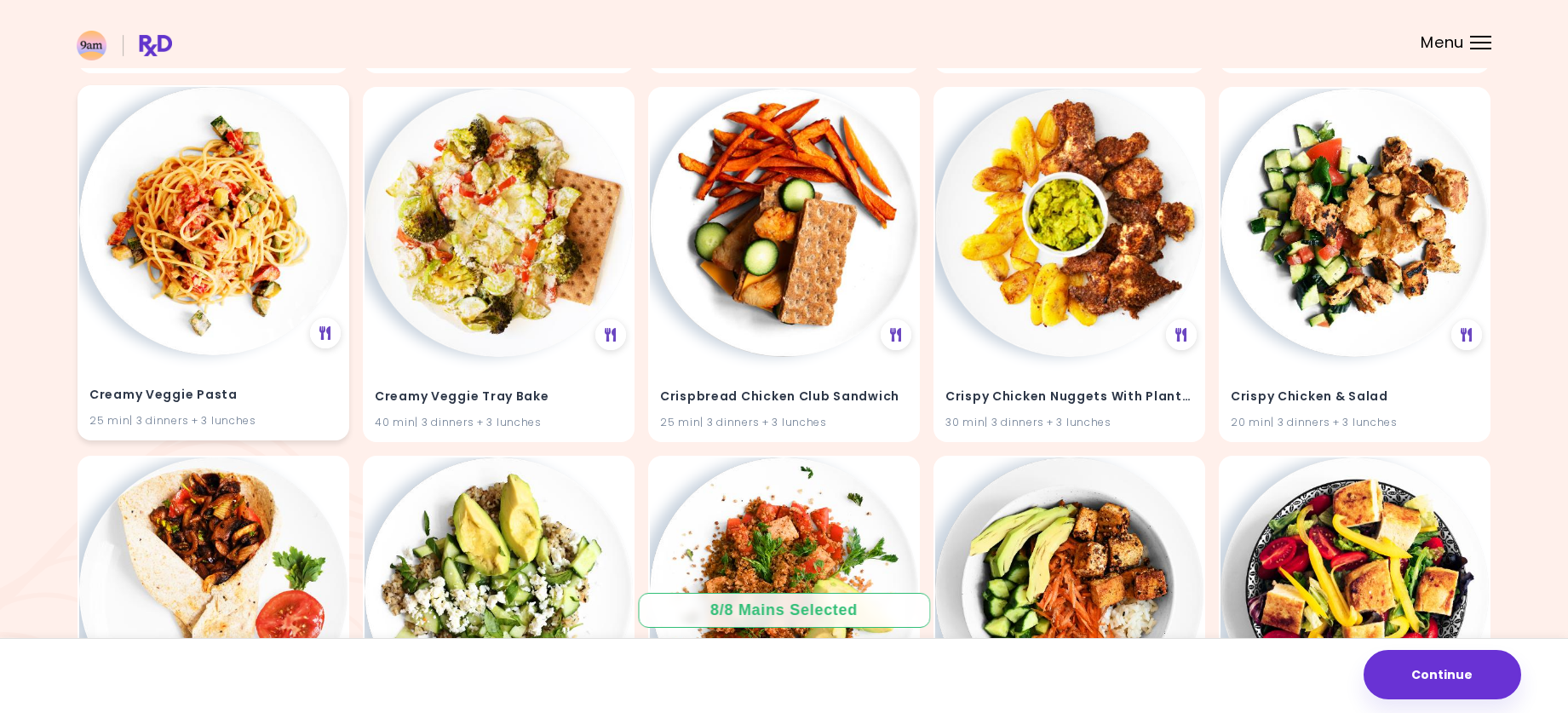
click at [210, 204] on img at bounding box center [213, 221] width 268 height 268
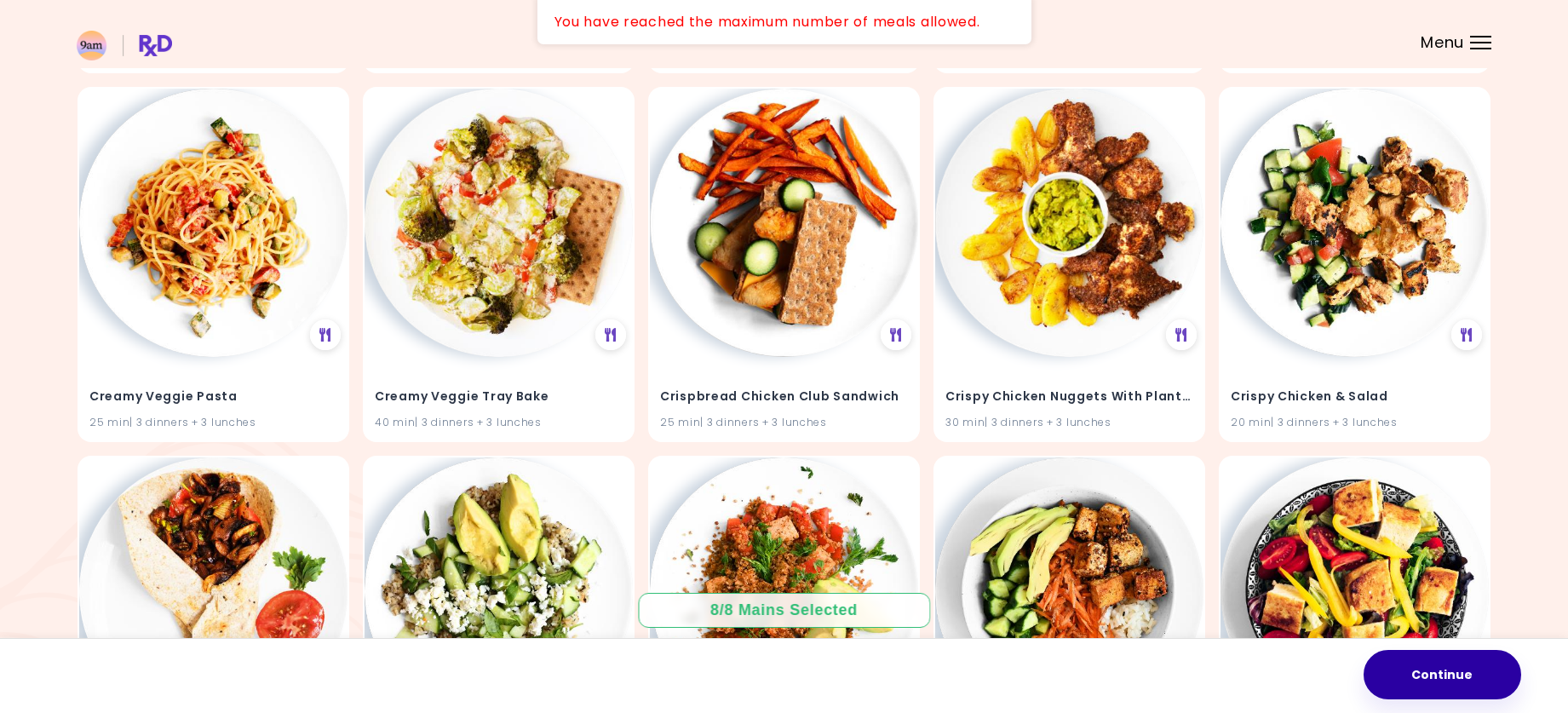
click at [1429, 675] on button "Continue" at bounding box center [1442, 675] width 158 height 49
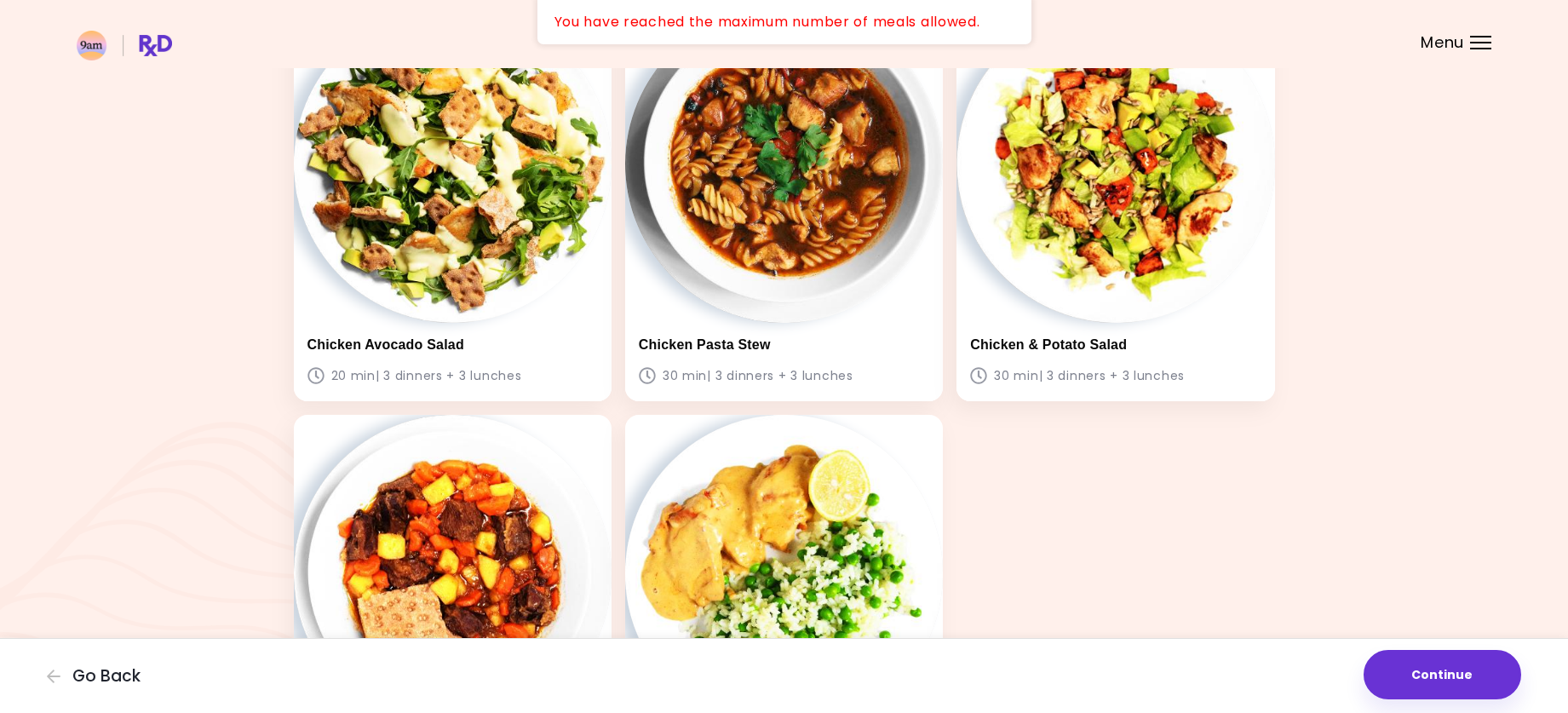
scroll to position [596, 0]
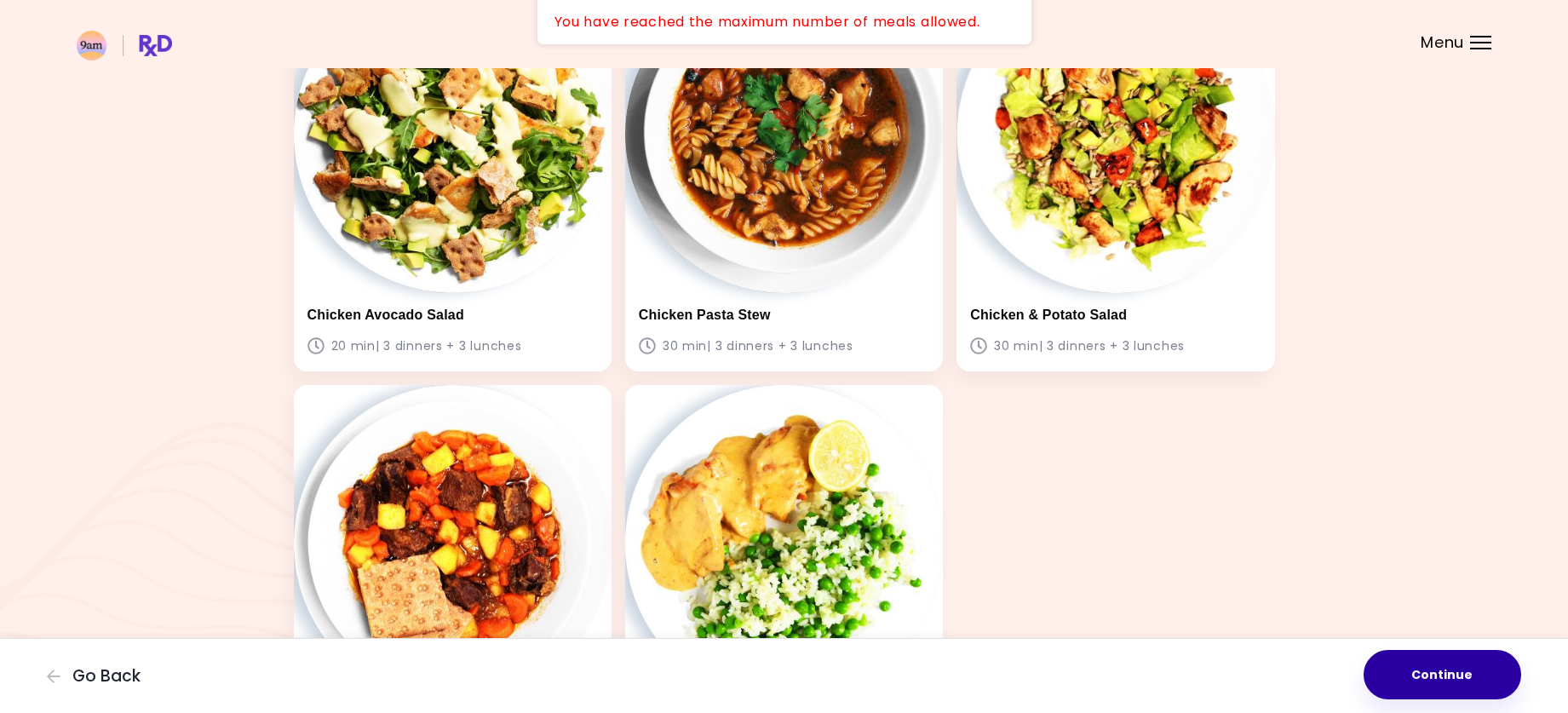
click at [1434, 679] on button "Continue" at bounding box center [1442, 675] width 158 height 49
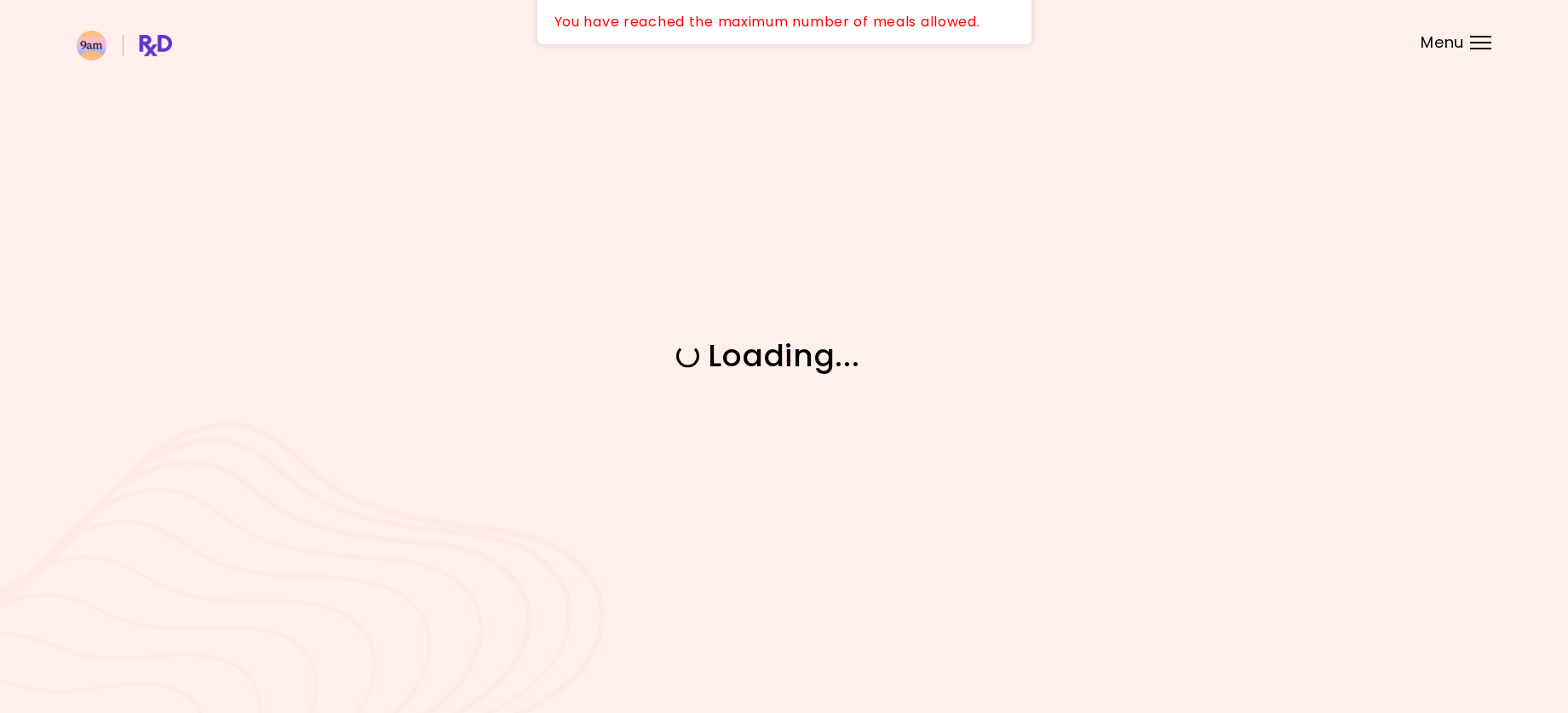
scroll to position [0, 0]
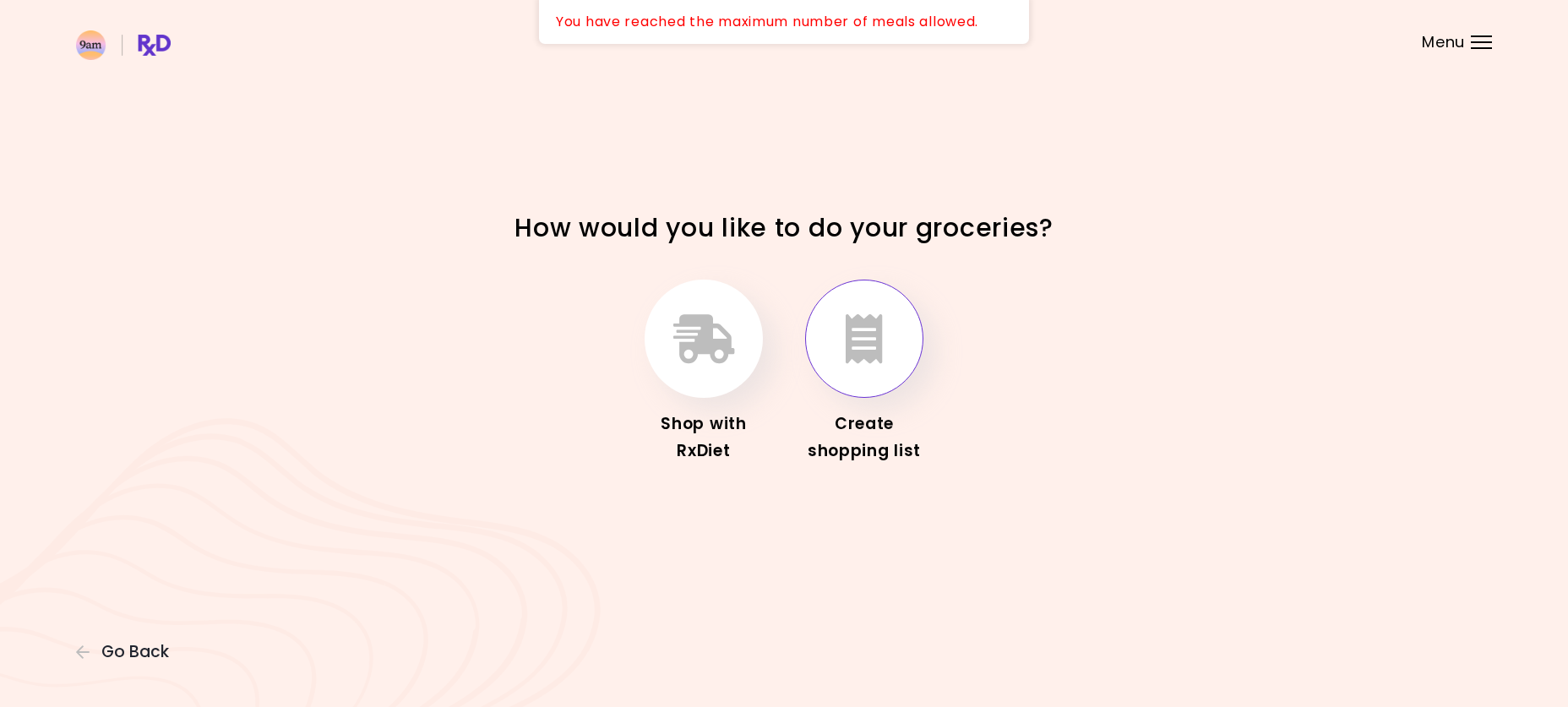
click at [874, 354] on icon "button" at bounding box center [864, 339] width 37 height 49
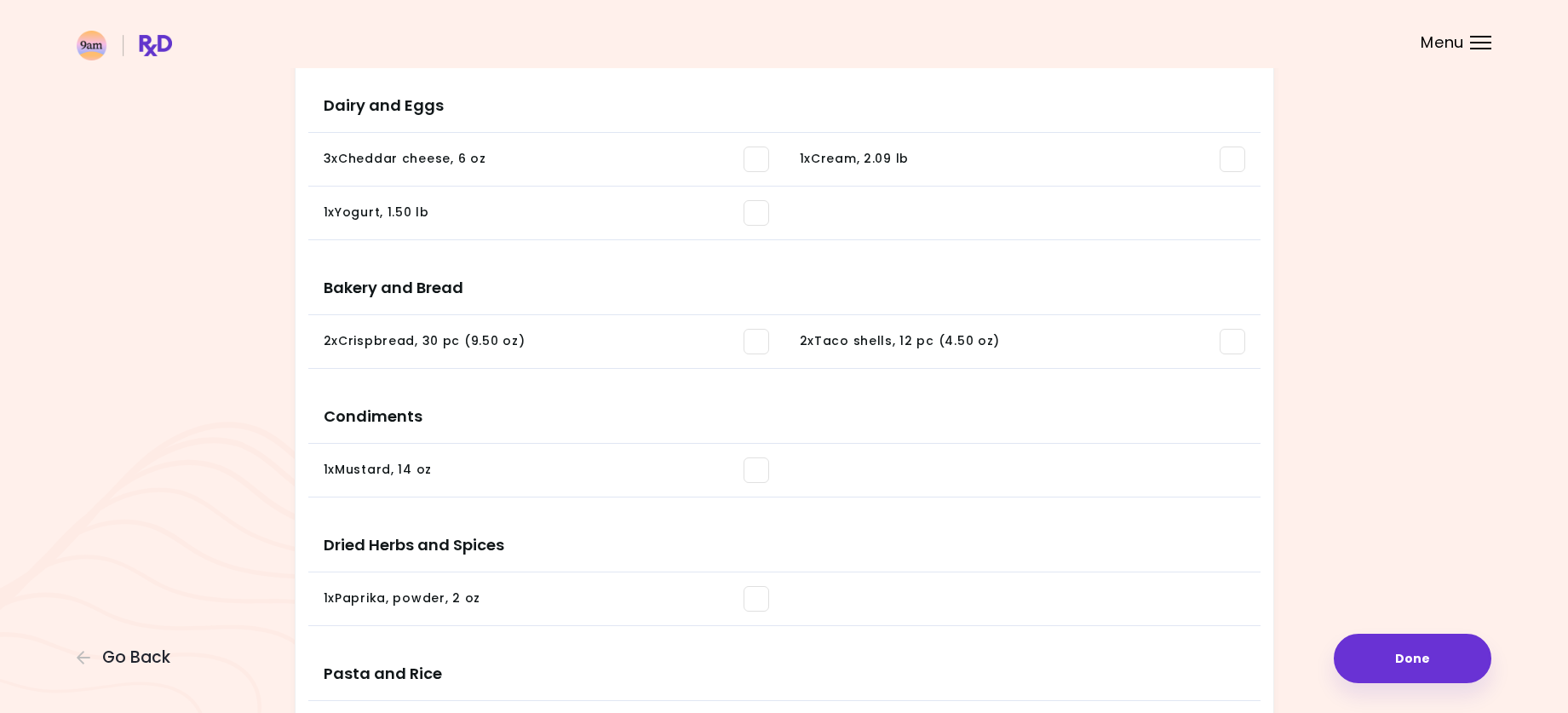
scroll to position [1331, 0]
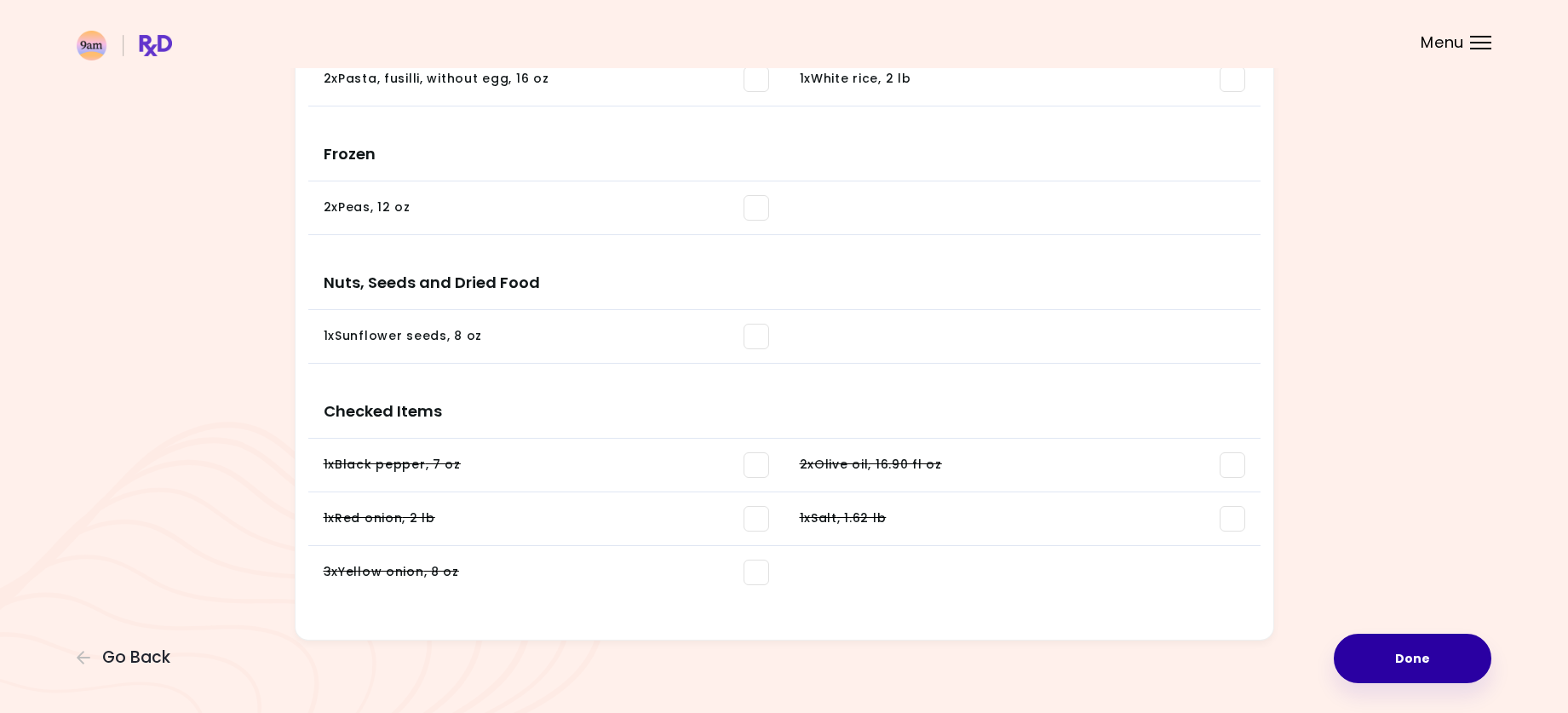
click at [1409, 662] on button "Done" at bounding box center [1412, 659] width 158 height 49
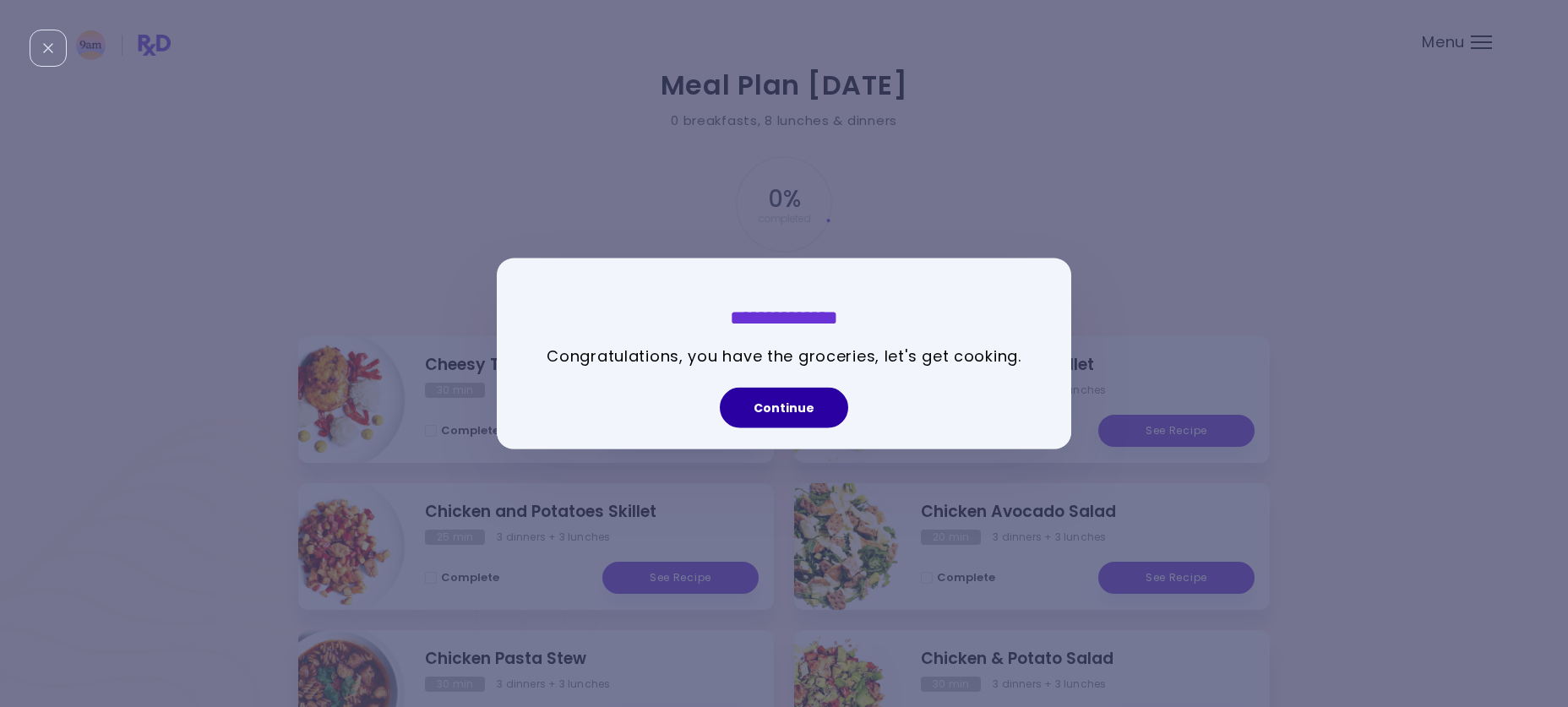
click at [803, 394] on button "Continue" at bounding box center [784, 408] width 128 height 41
